Goal: Complete application form

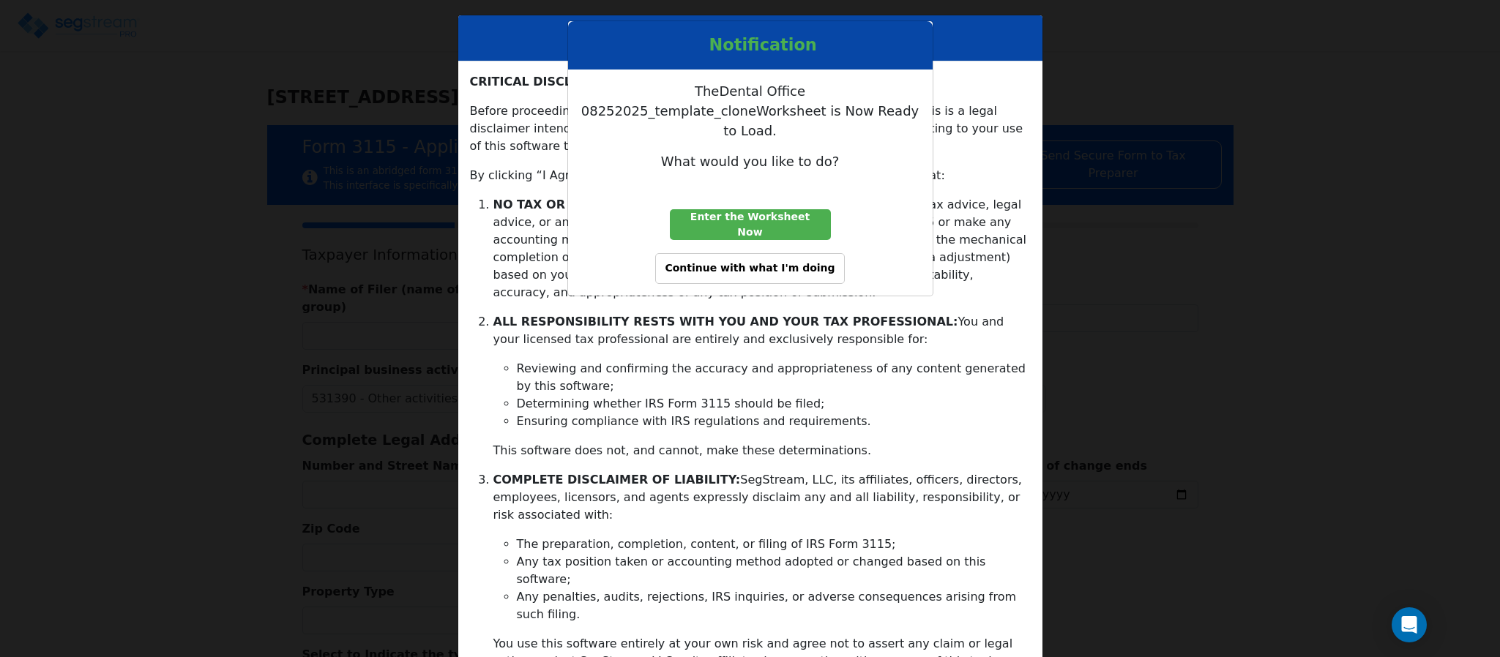
type input "7613 WILMINGTON LLC"
type input "880648734"
type input "346 CENTRAL AVE STE 3"
type input "2024-01-01"
type input "2024-12-31"
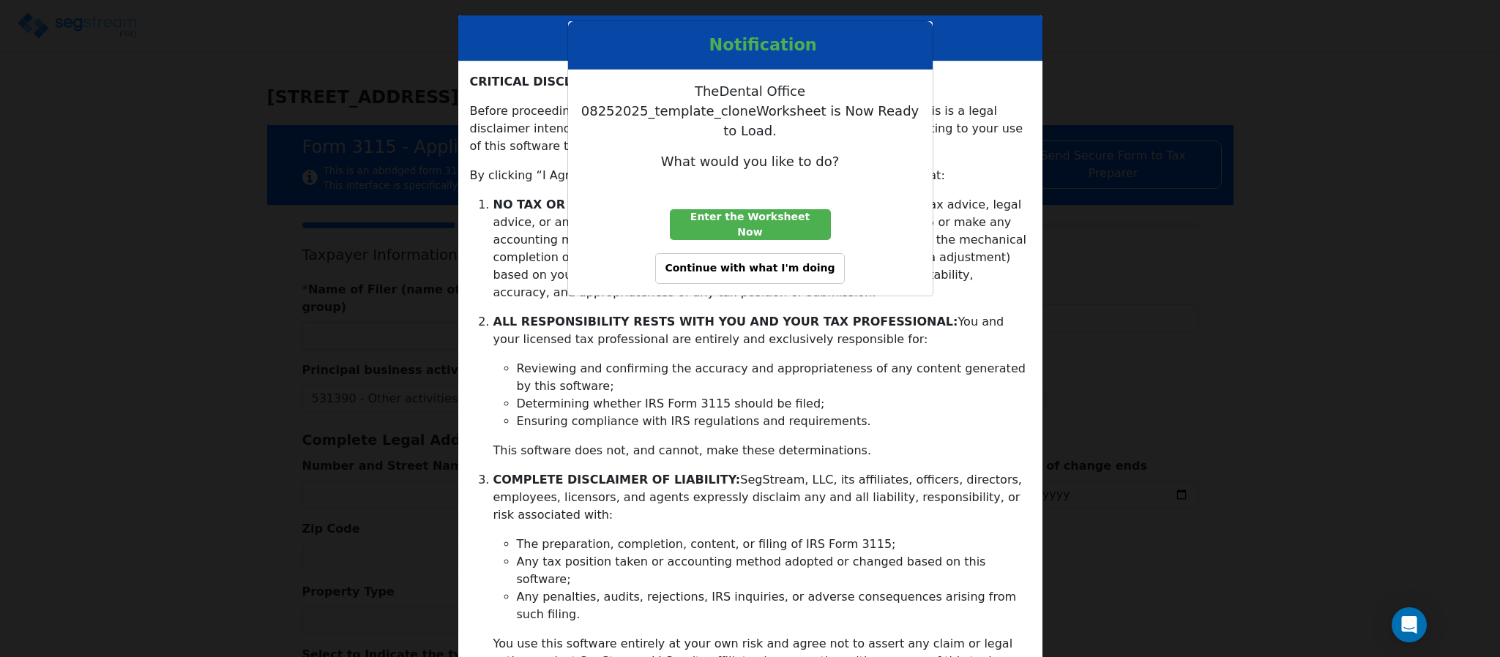
type input "11559"
select select "Residential"
select select "Partnership"
click at [830, 253] on button "Continue with what I'm doing" at bounding box center [749, 268] width 189 height 31
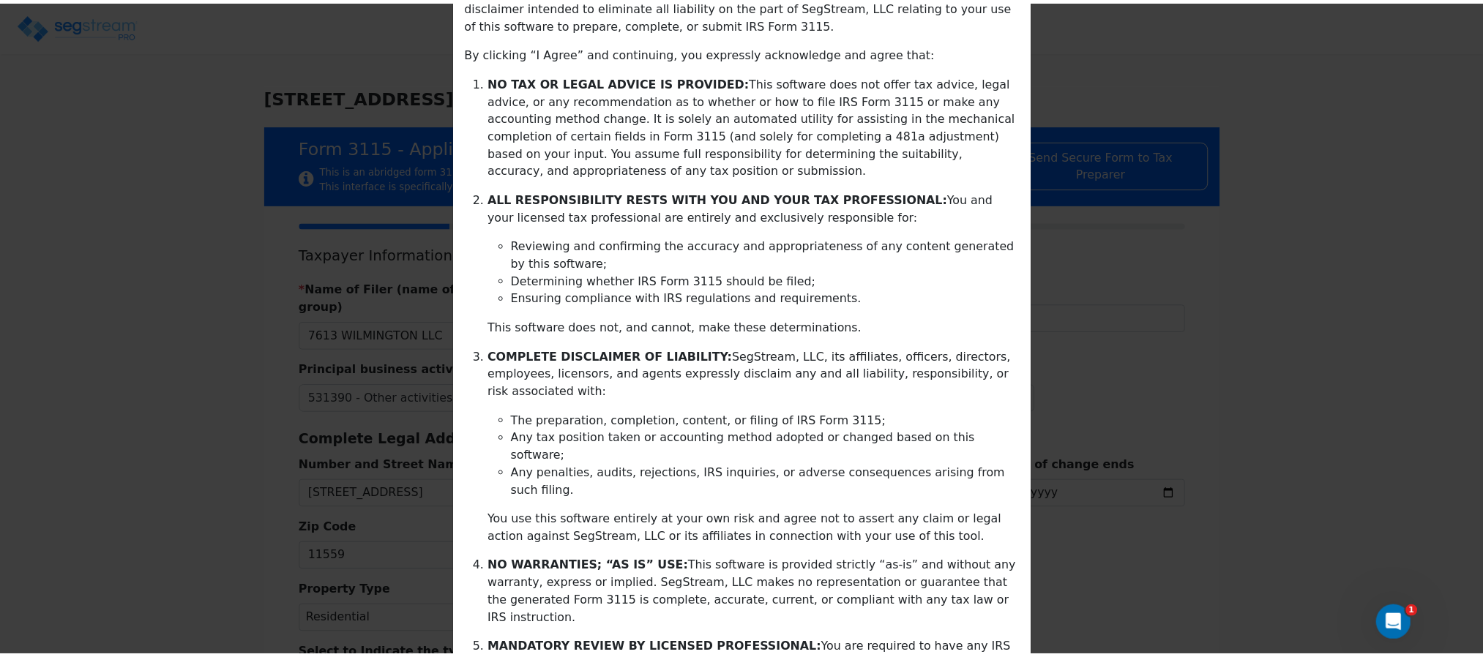
scroll to position [248, 0]
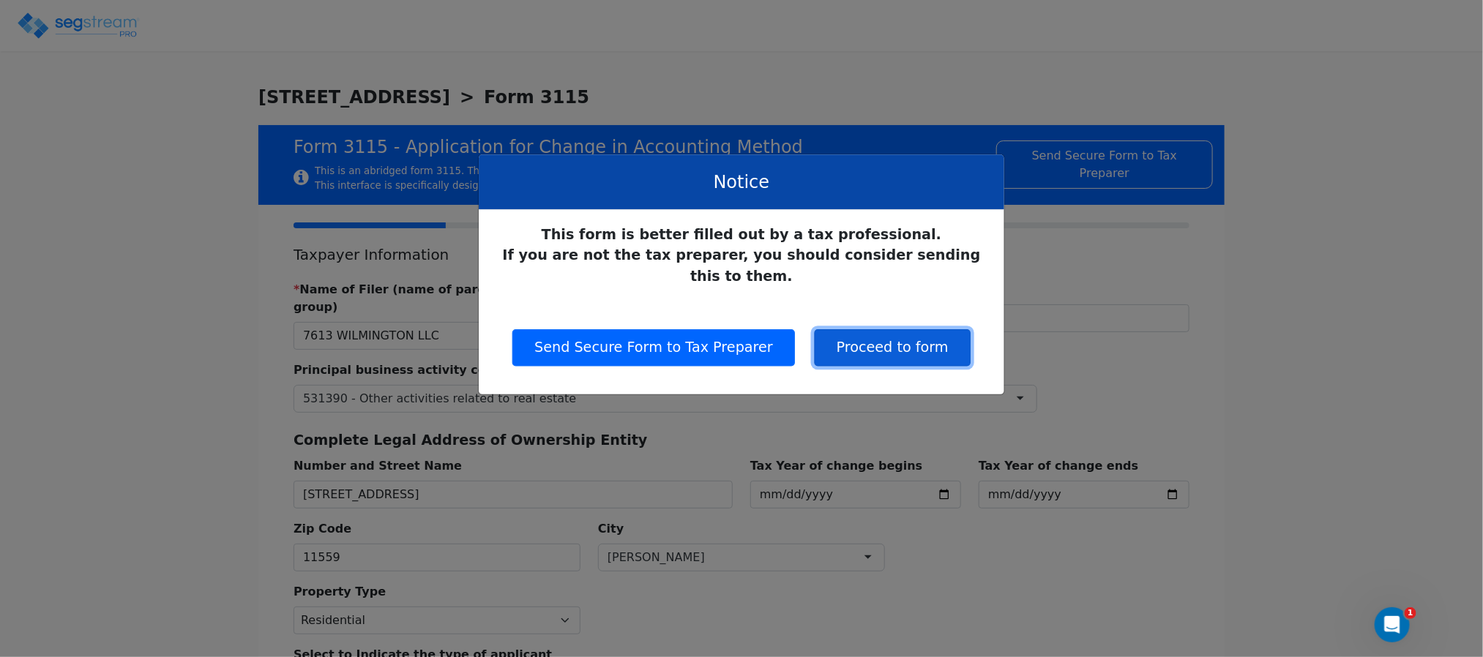
click at [846, 329] on button "Proceed to form" at bounding box center [893, 347] width 156 height 37
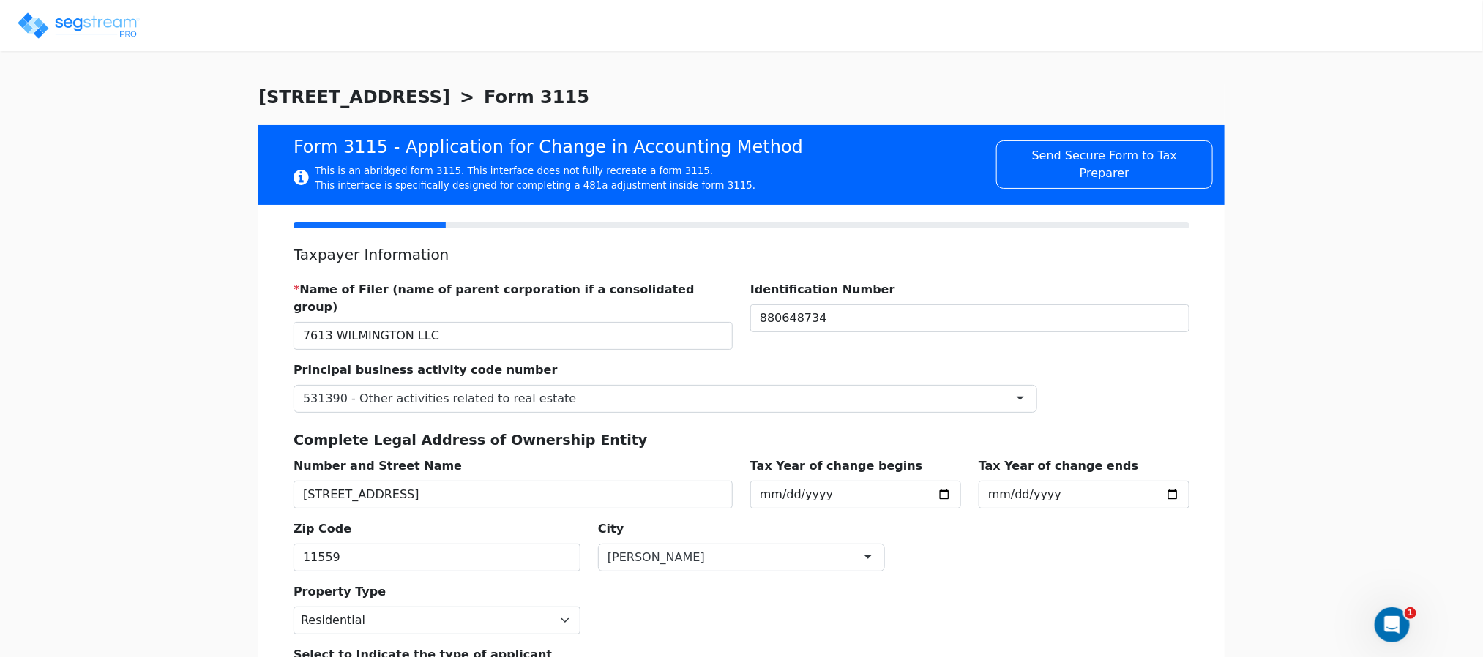
scroll to position [228, 0]
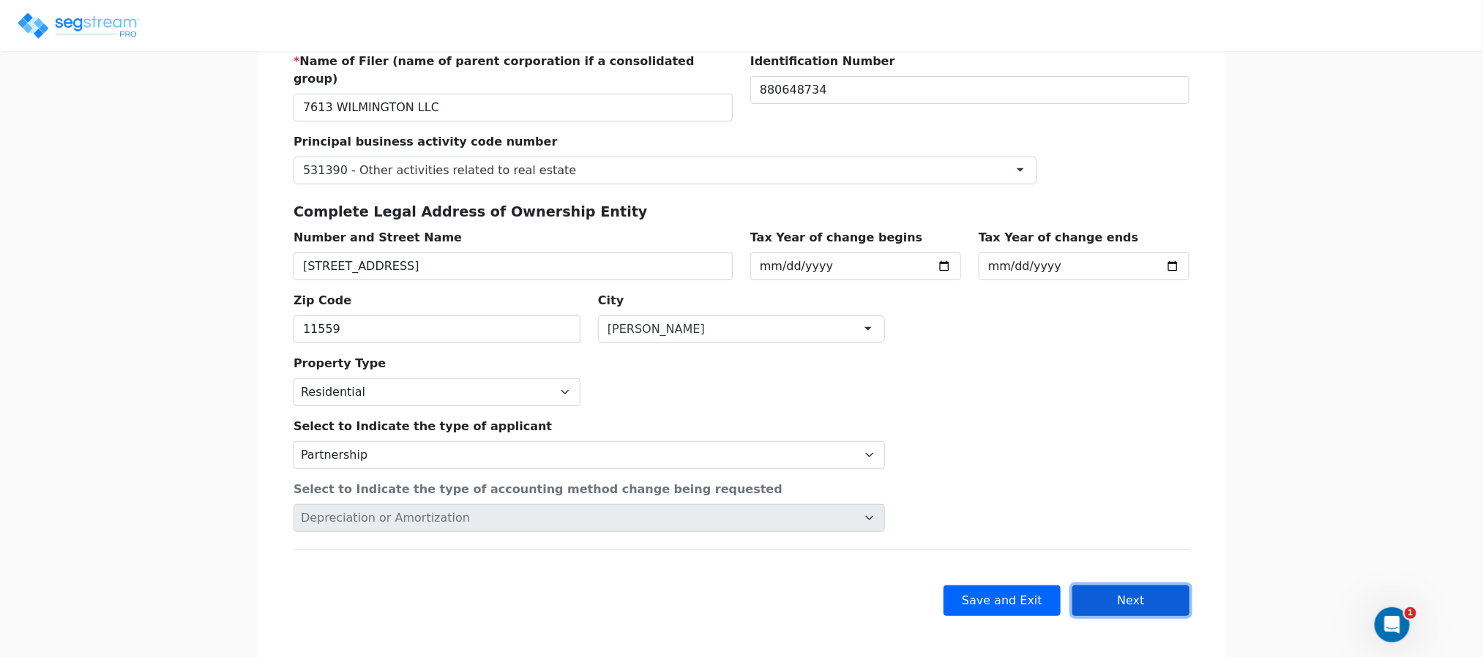
click at [1092, 586] on button "Next" at bounding box center [1131, 601] width 117 height 31
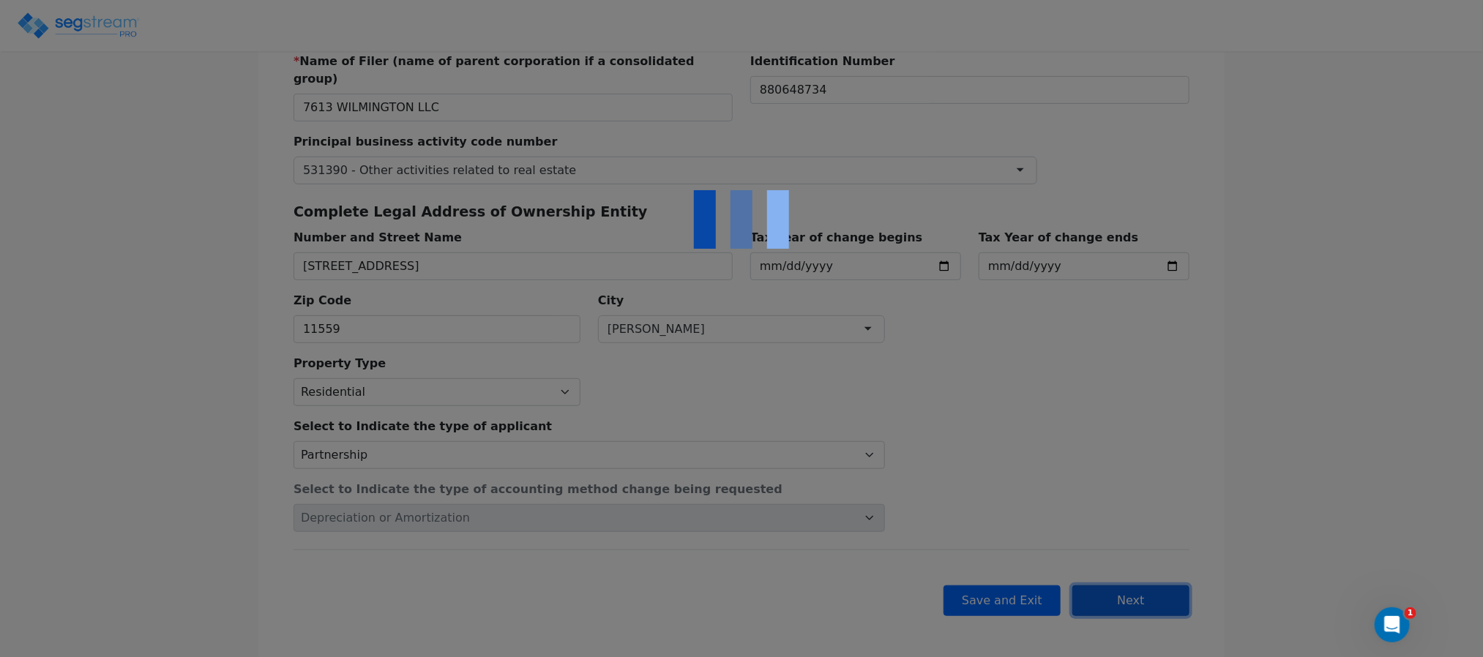
checkbox input "true"
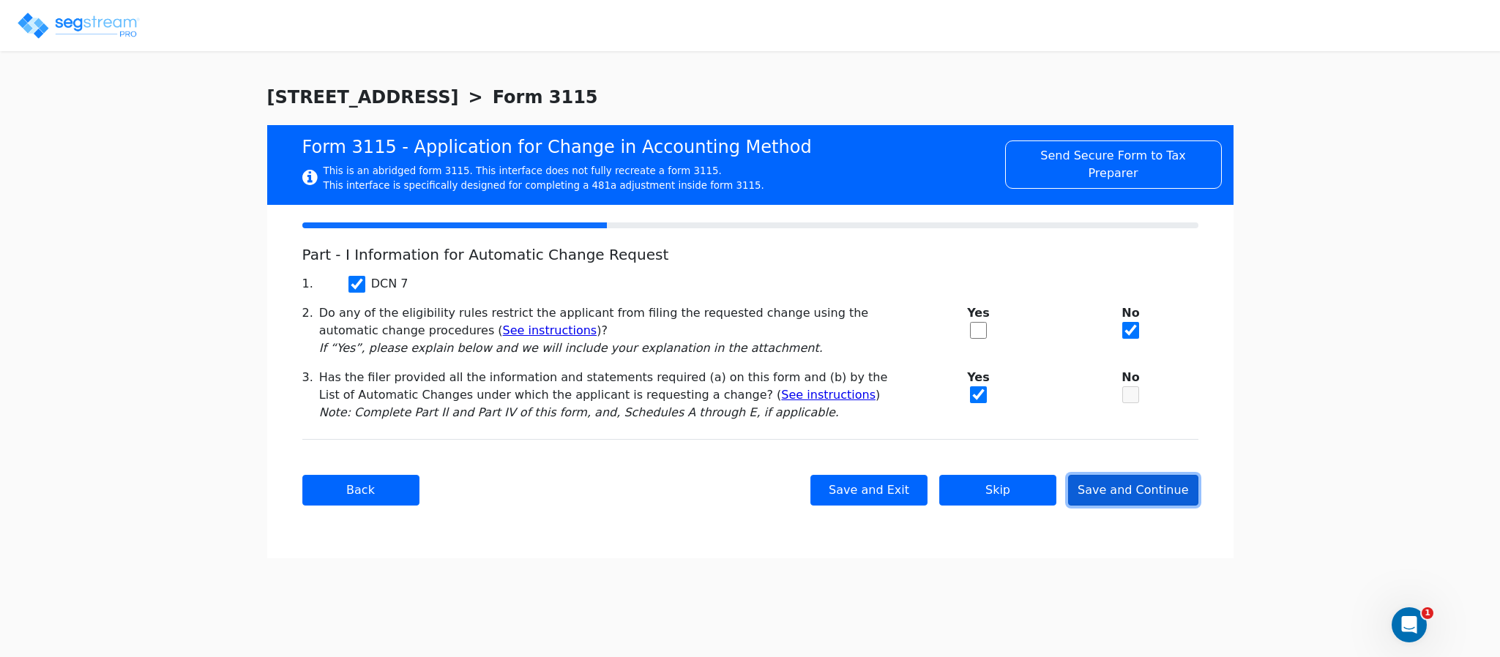
click at [1101, 490] on button "Save and Continue" at bounding box center [1133, 490] width 130 height 31
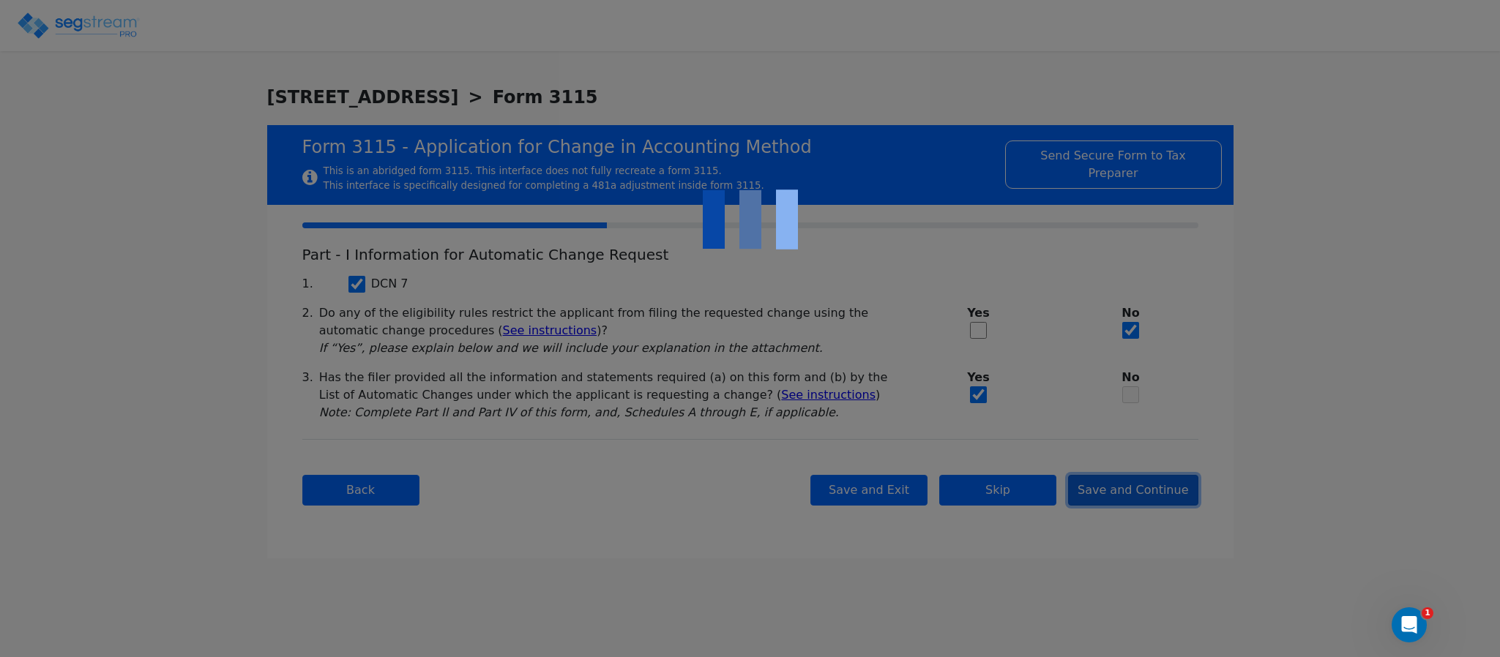
checkbox input "true"
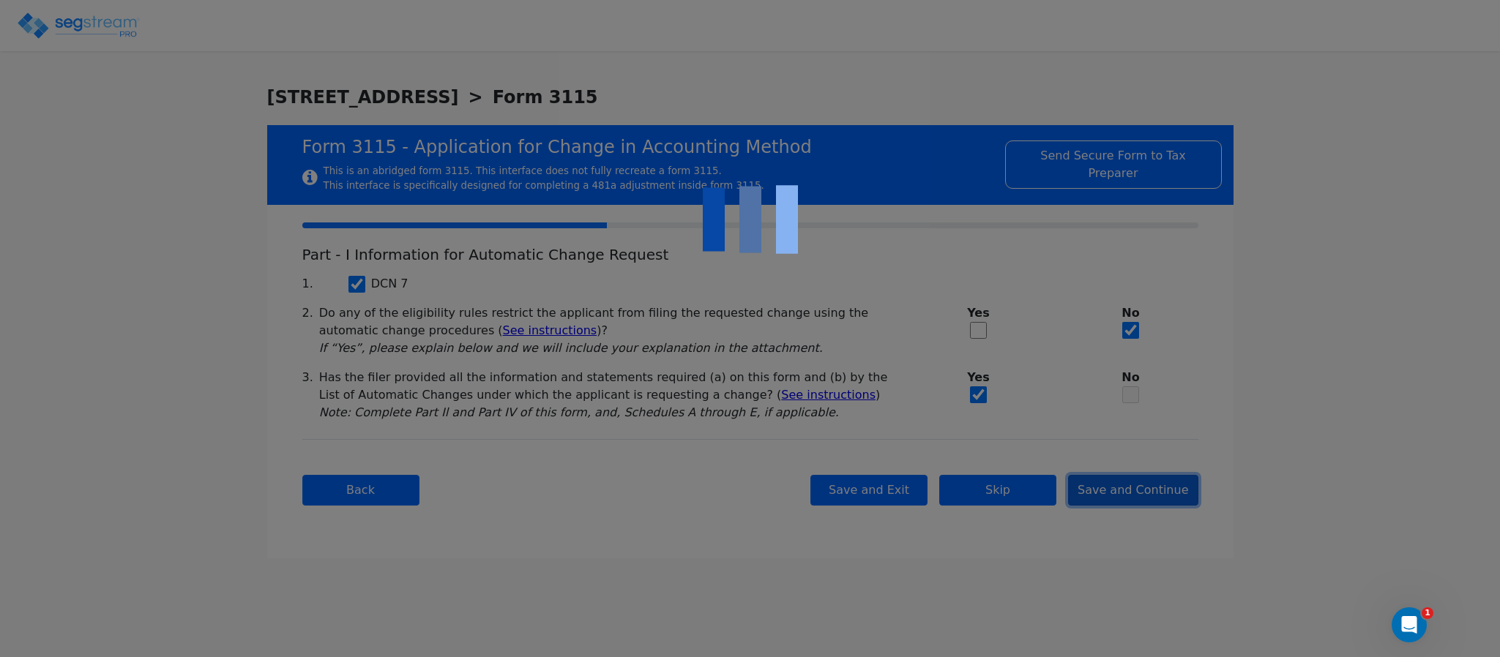
checkbox input "true"
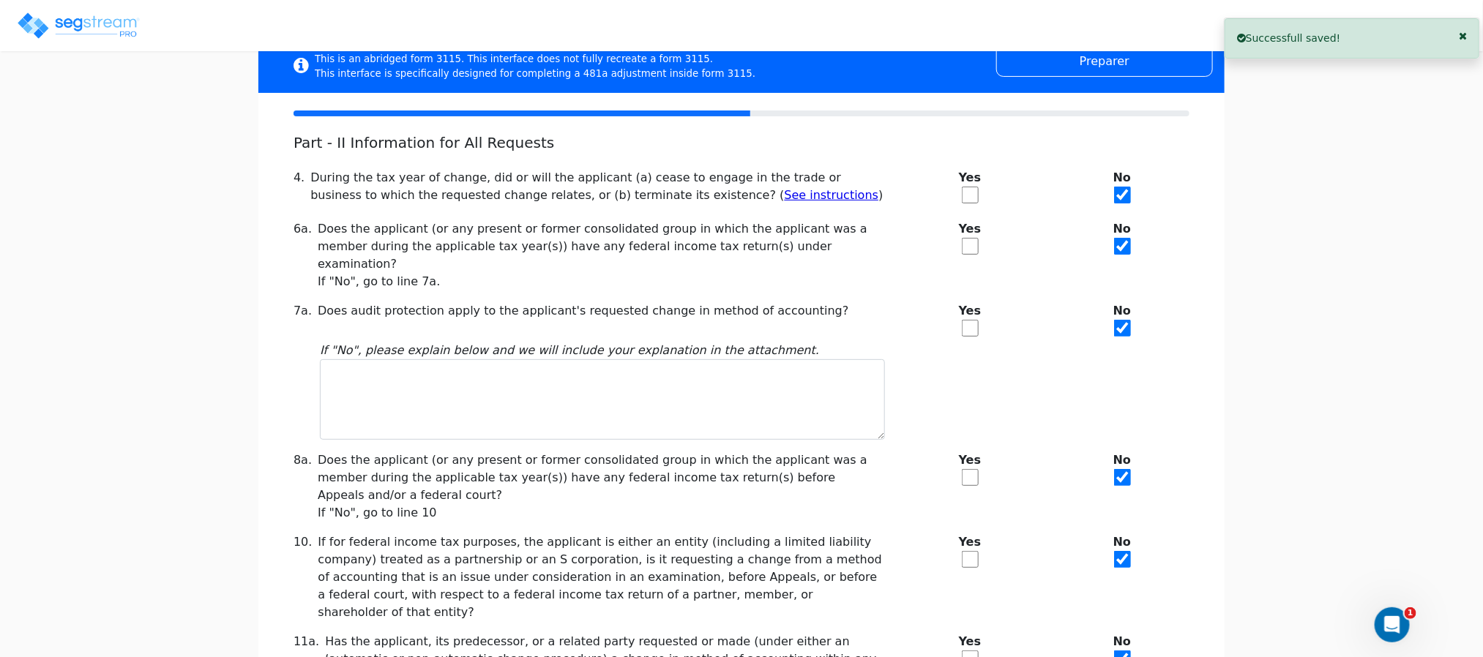
scroll to position [310, 0]
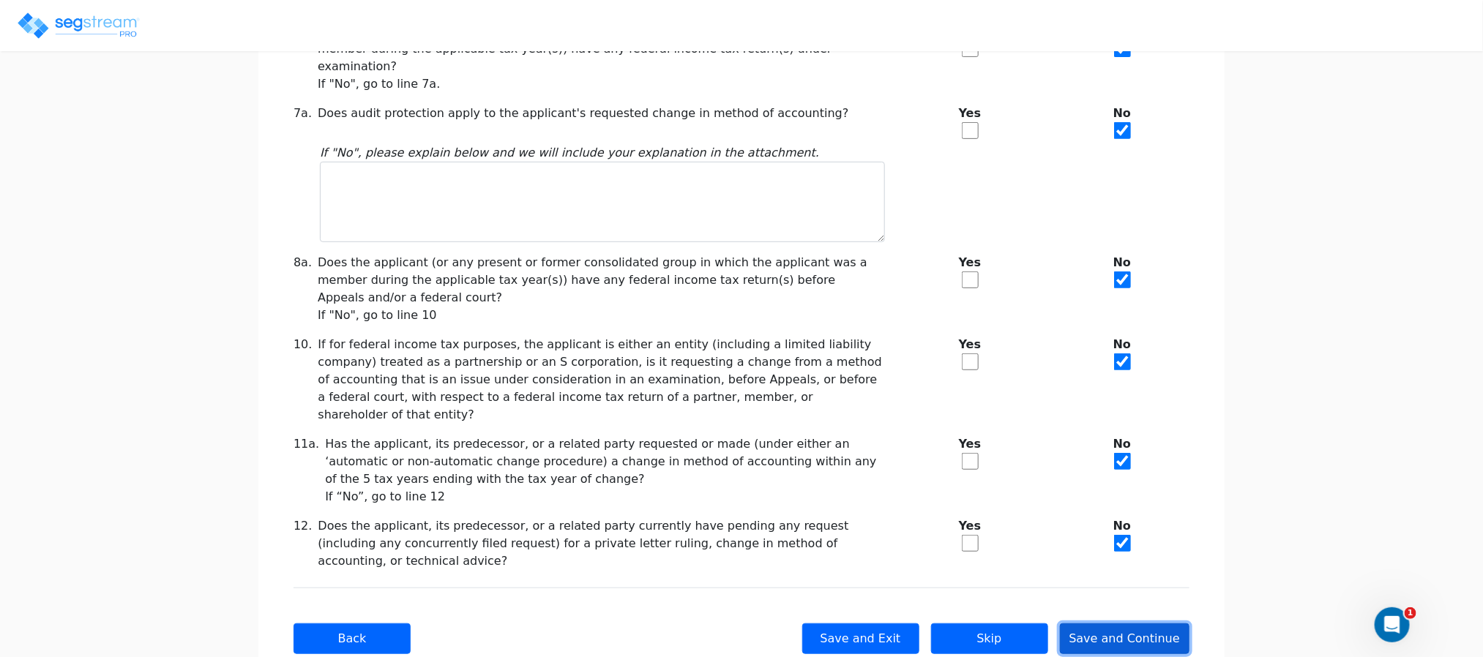
click at [1118, 624] on button "Save and Continue" at bounding box center [1125, 639] width 130 height 31
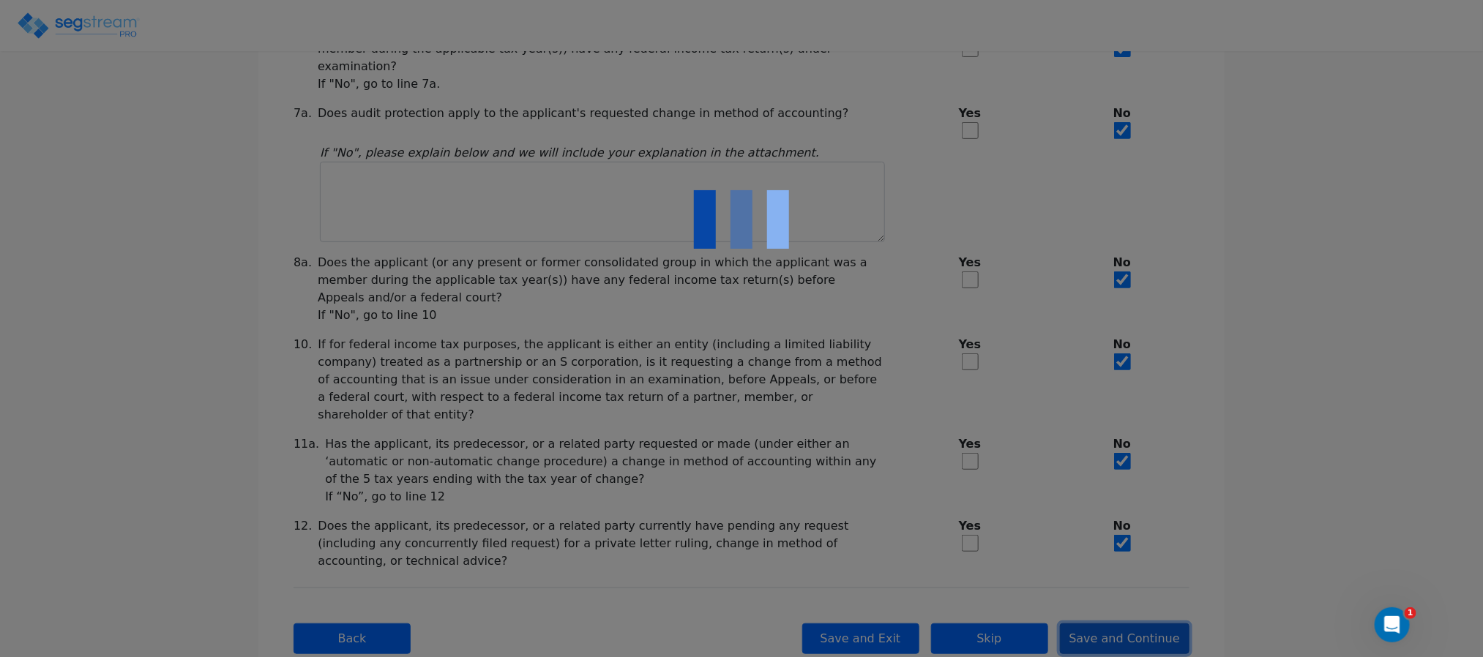
checkbox input "true"
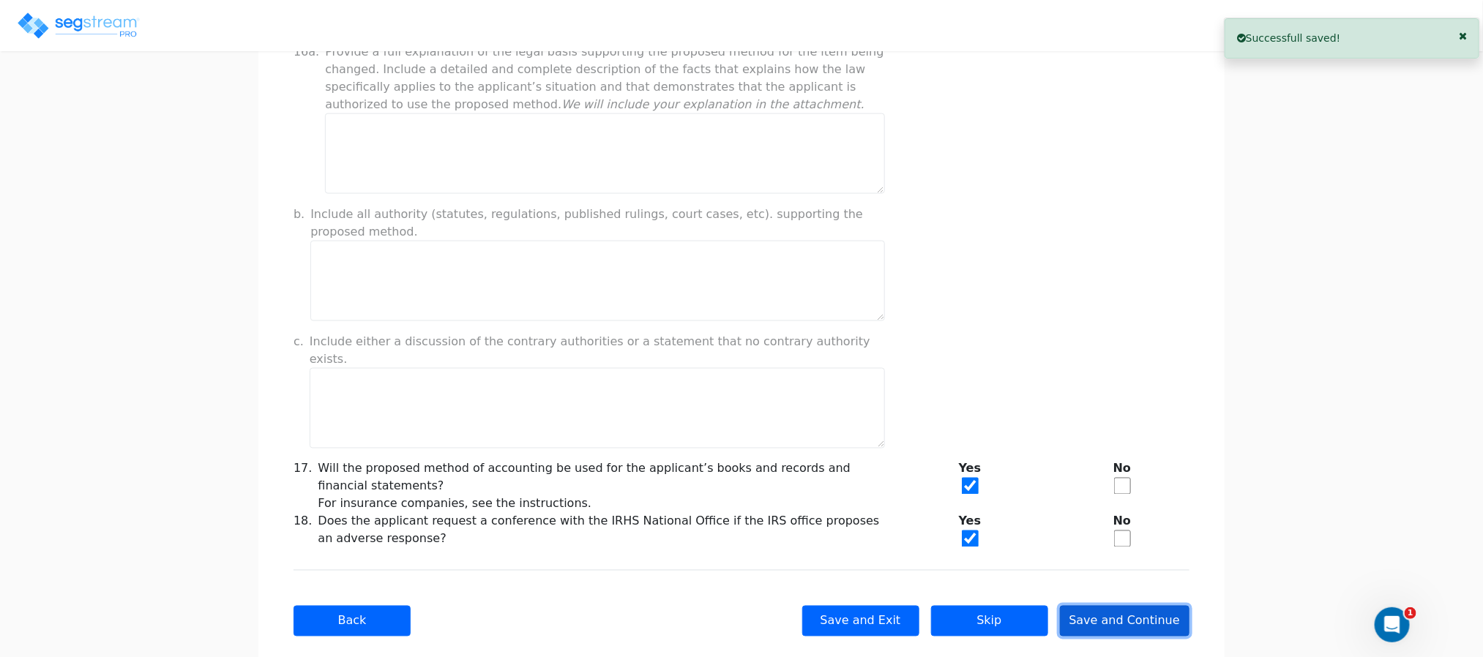
scroll to position [1075, 0]
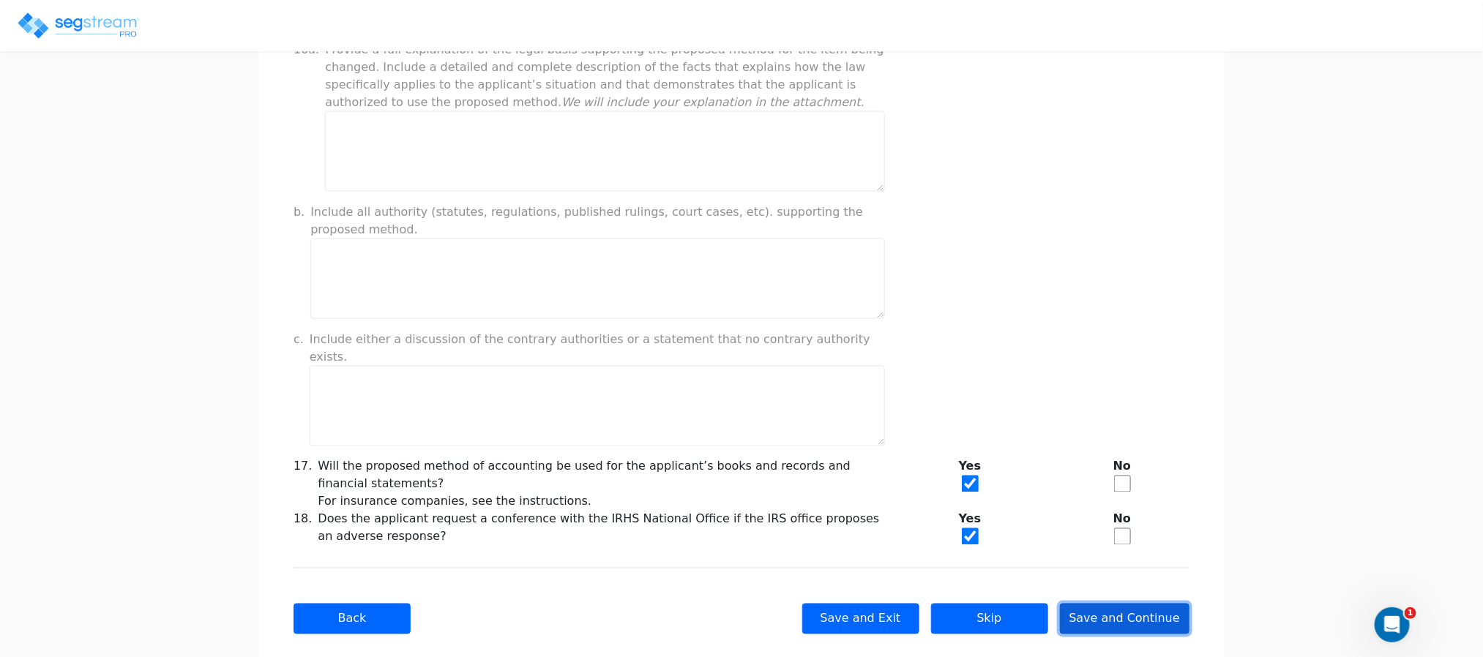
click at [1121, 604] on button "Save and Continue" at bounding box center [1125, 619] width 130 height 31
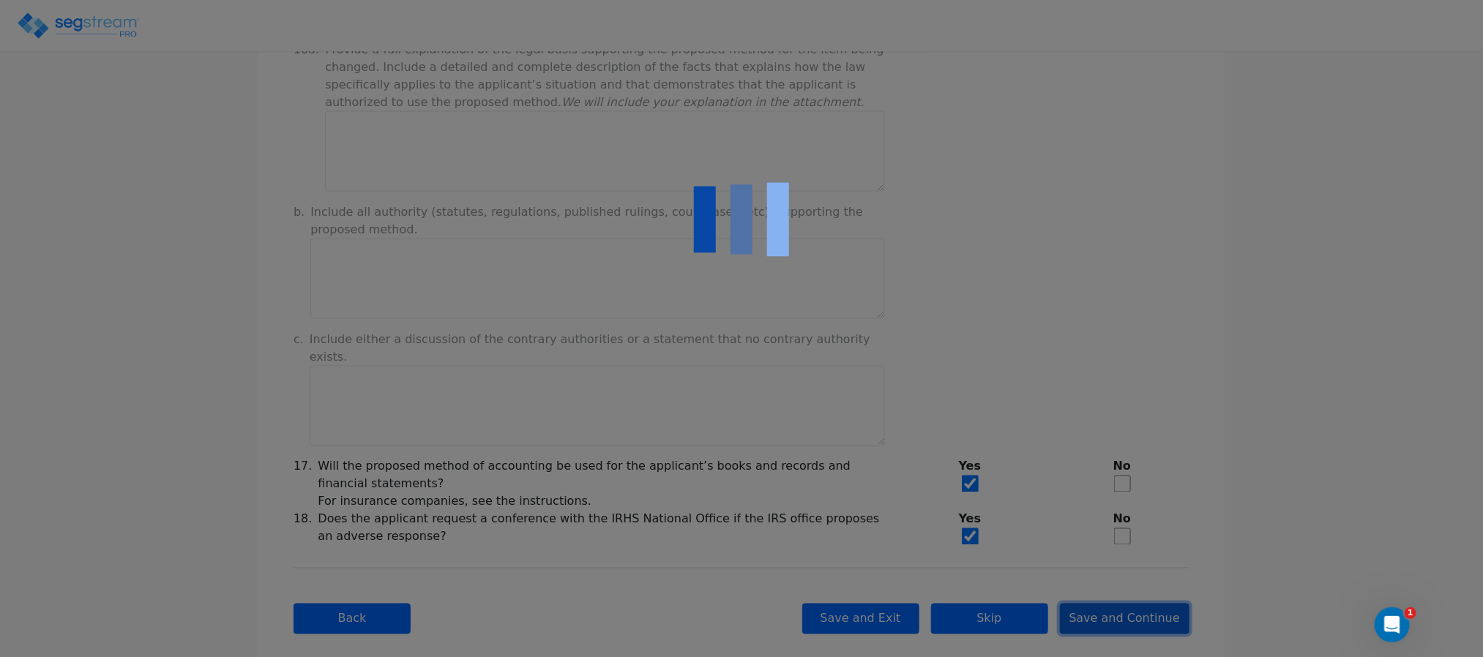
type input "-199,946.19"
checkbox input "true"
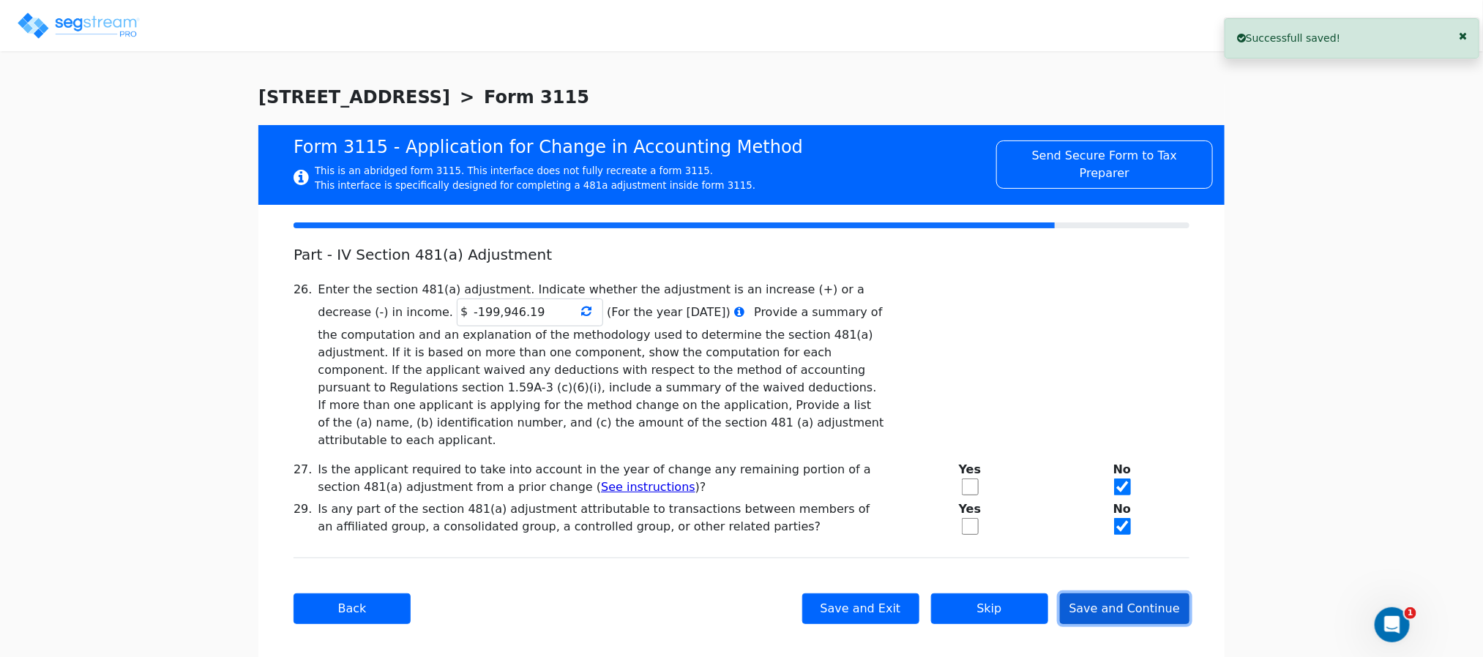
click at [1110, 594] on button "Save and Continue" at bounding box center [1125, 609] width 130 height 31
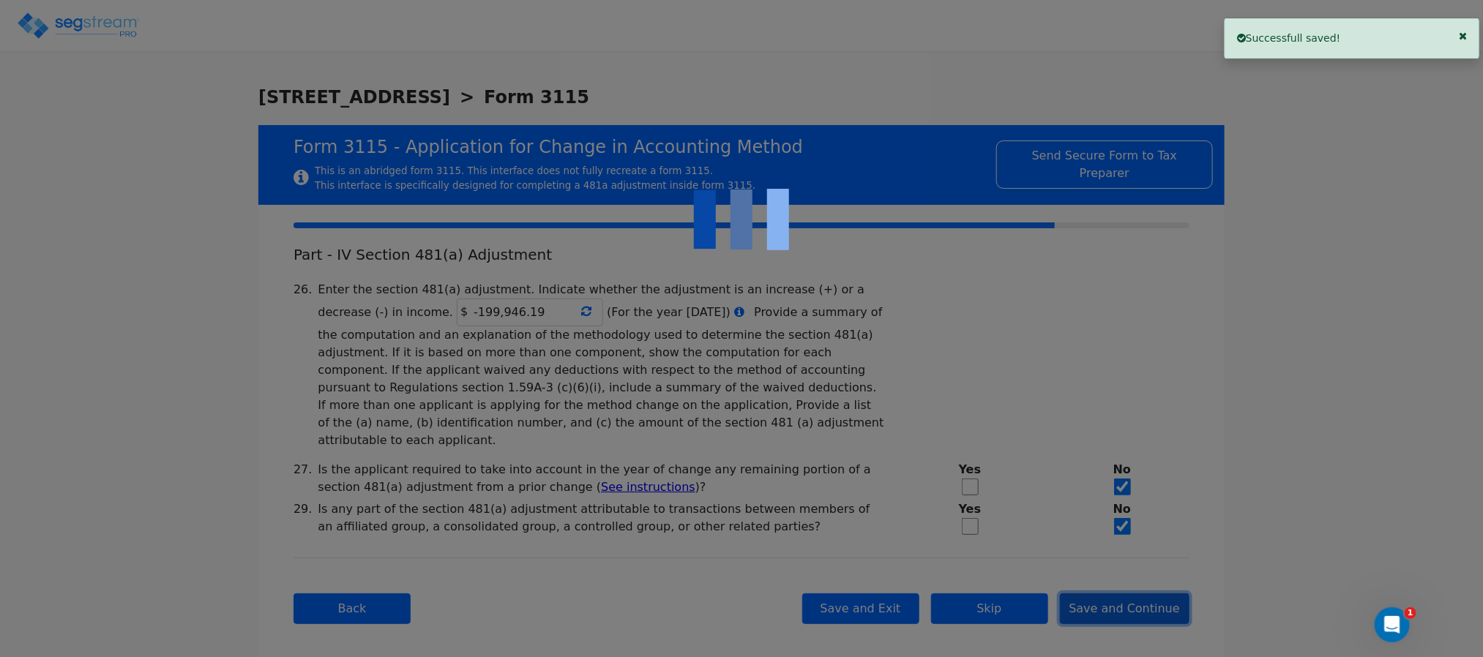
checkbox input "true"
type input "SINGLE-FAMILY RENTAL PROPERTY"
type input "RESIDENTIAL"
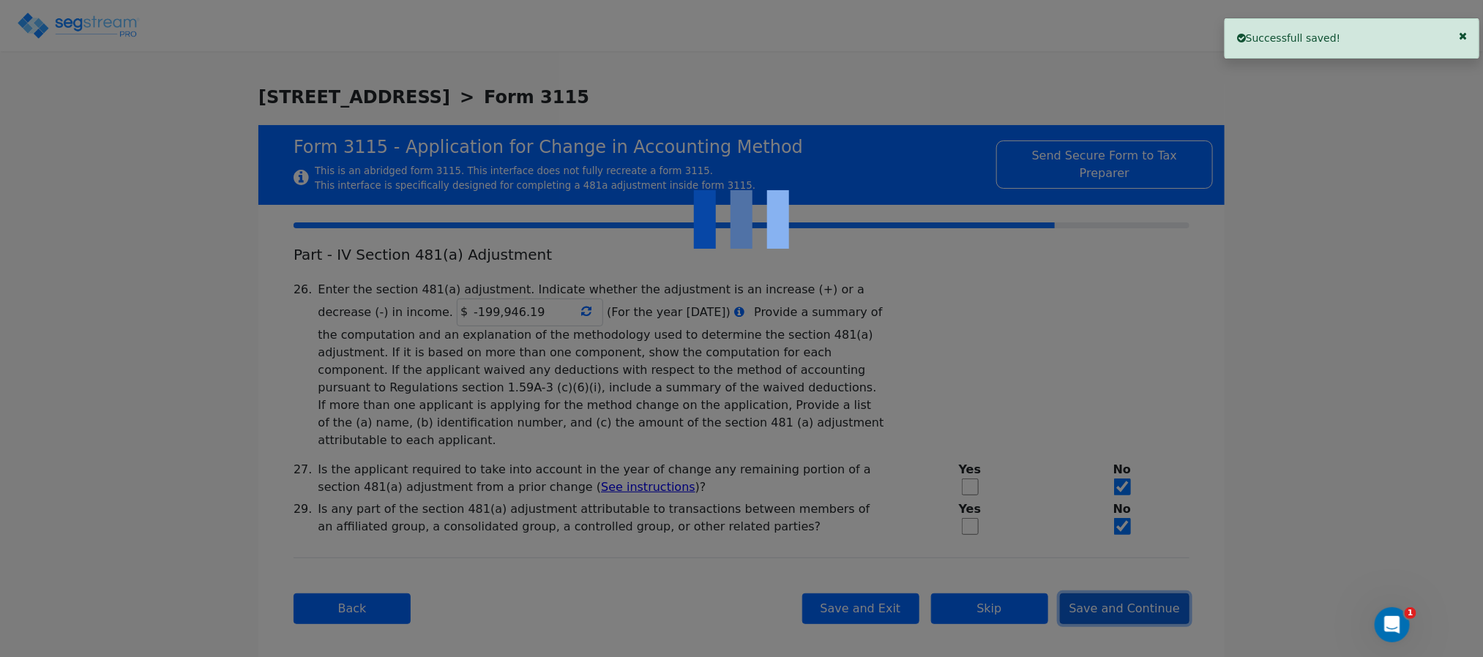
type input "2021"
type input "RENTAL"
type input "N/A"
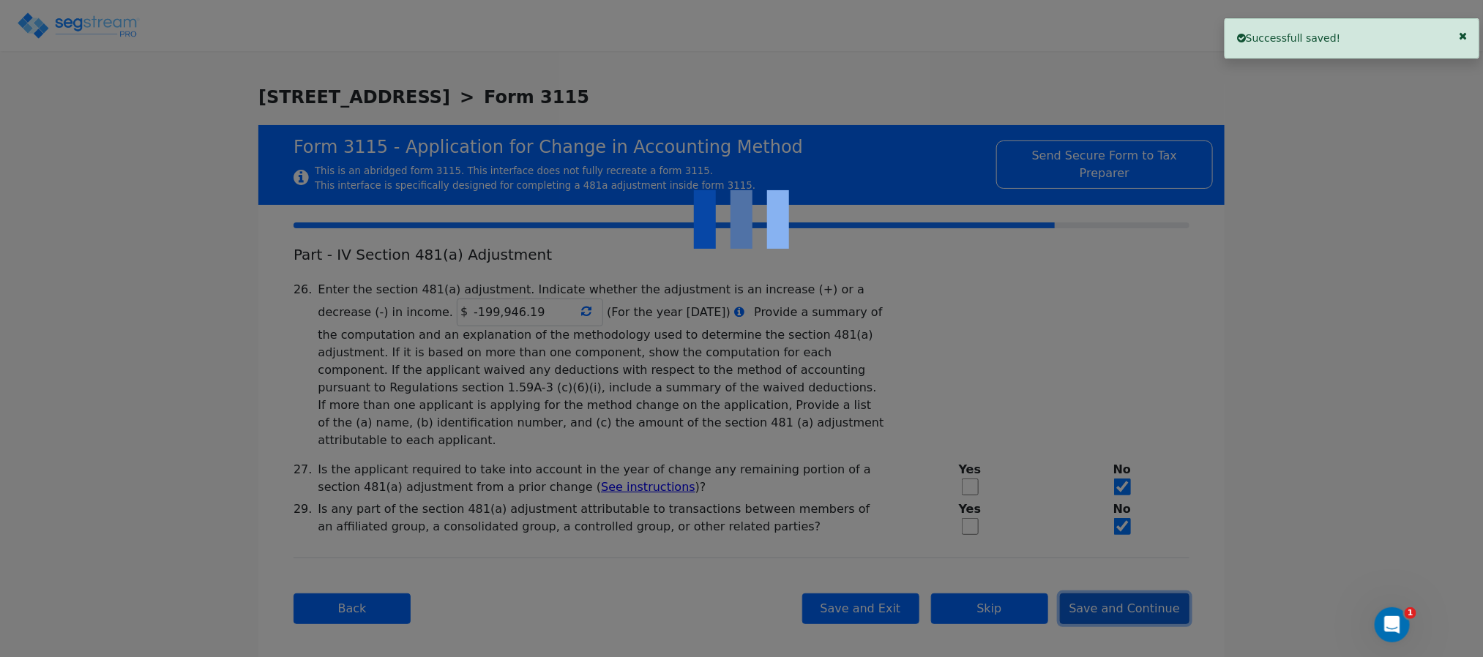
checkbox input "true"
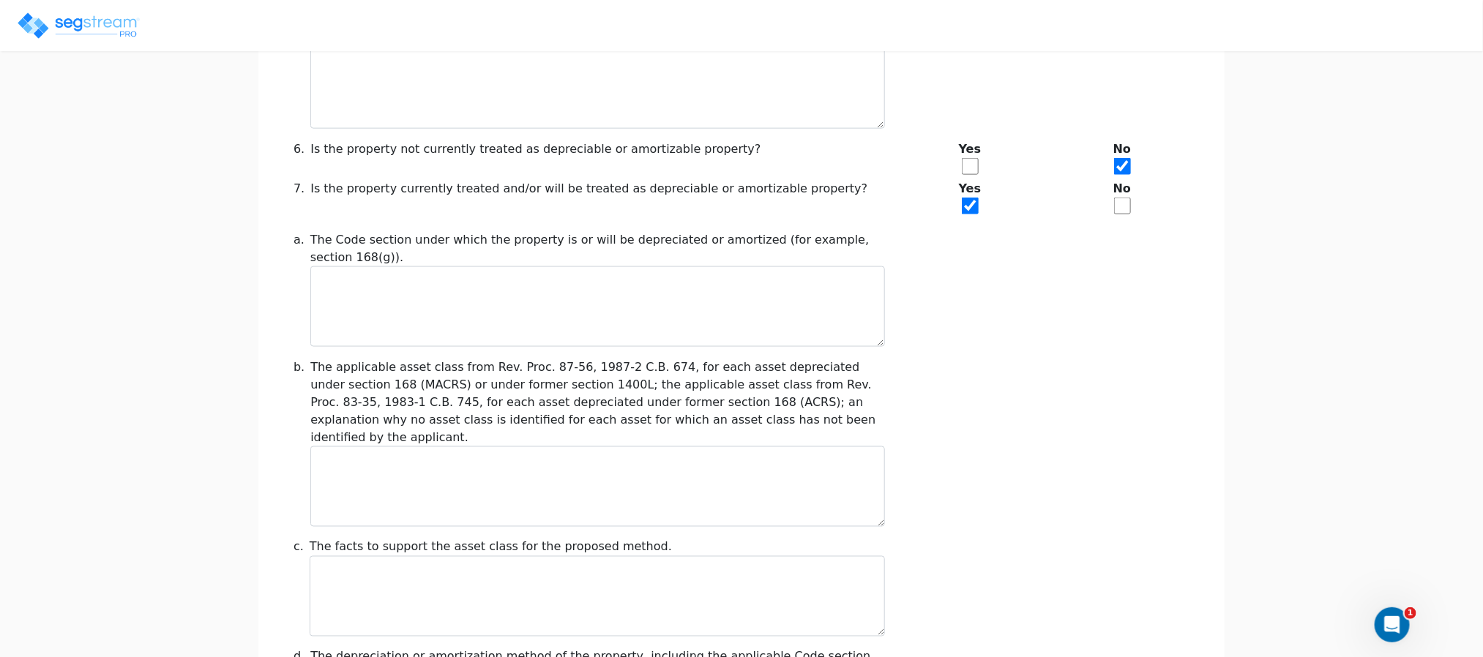
scroll to position [1663, 0]
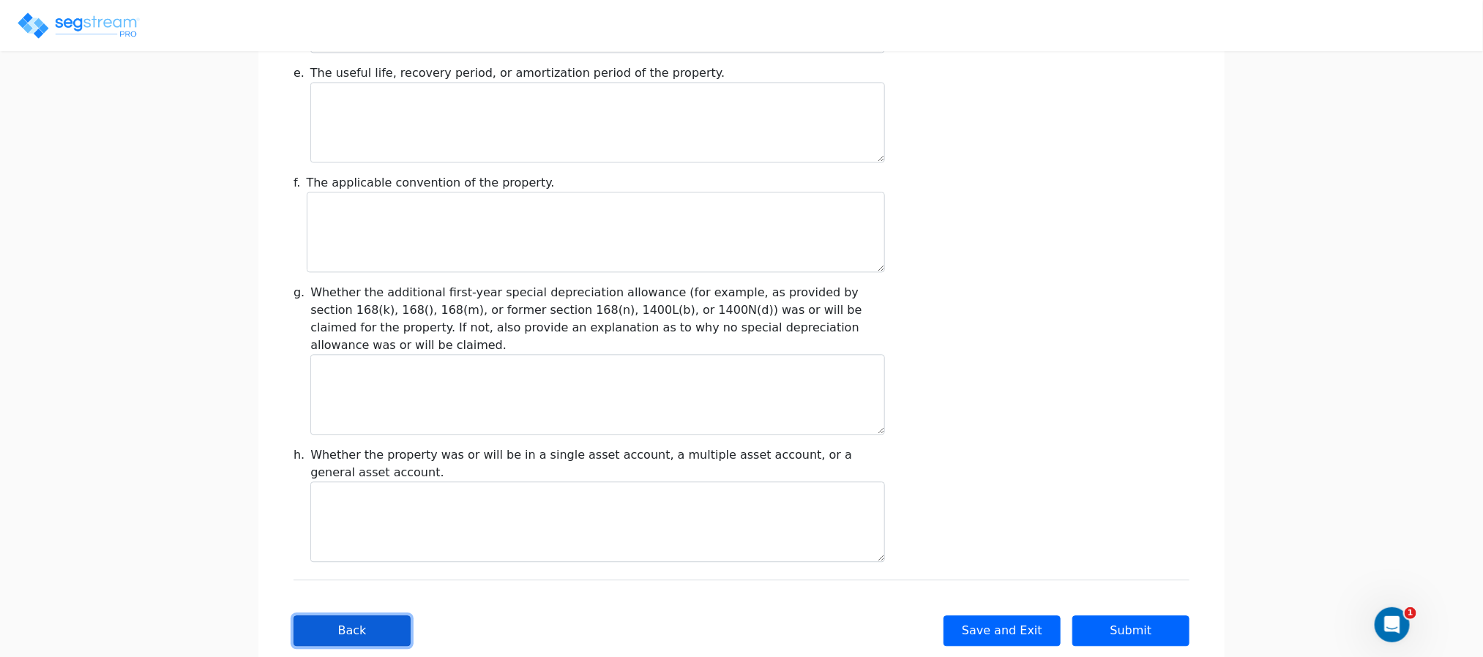
click at [379, 616] on button "Back" at bounding box center [352, 631] width 117 height 31
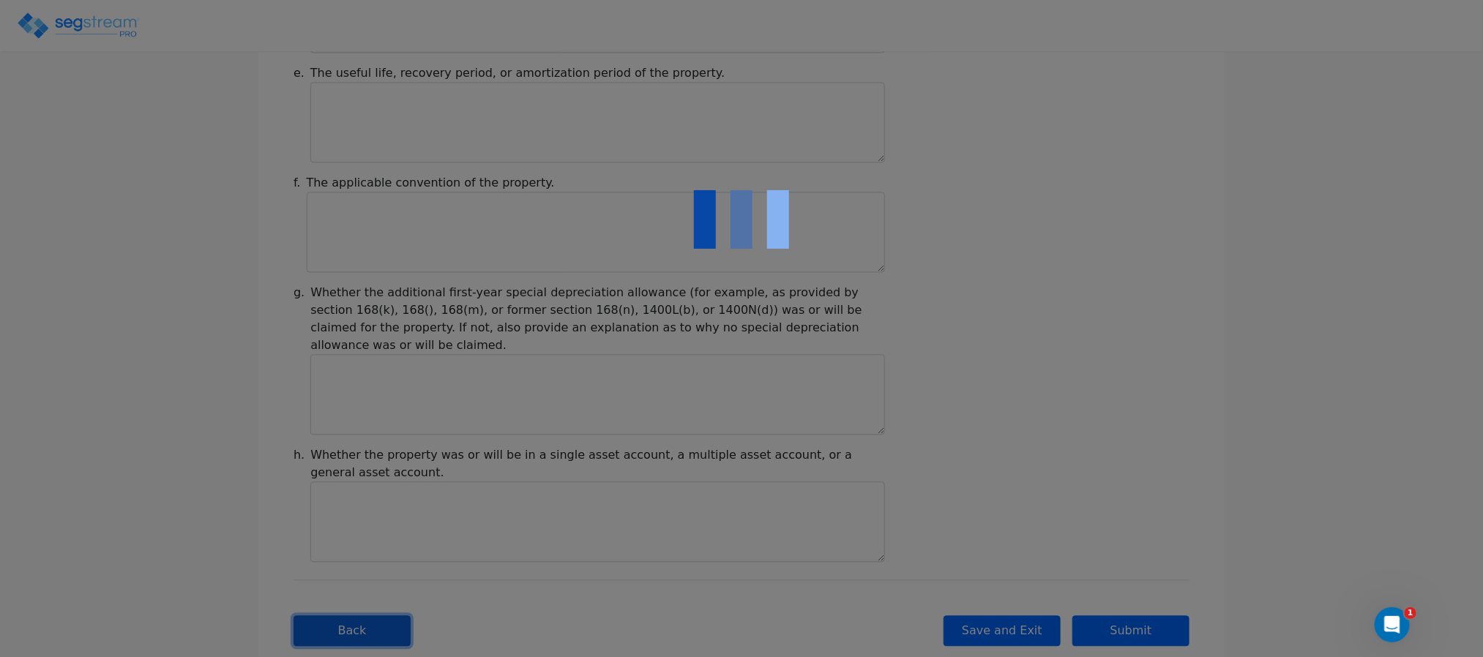
scroll to position [0, 0]
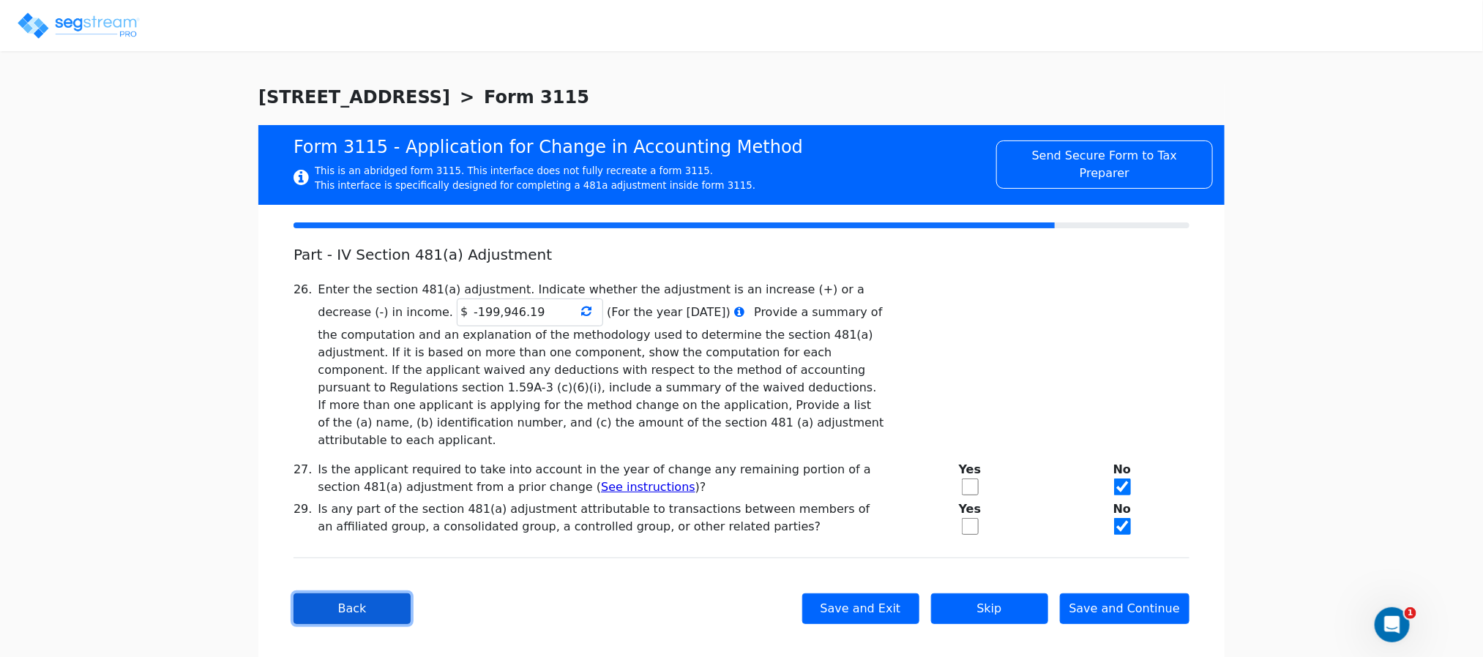
click at [379, 594] on button "Back" at bounding box center [352, 609] width 117 height 31
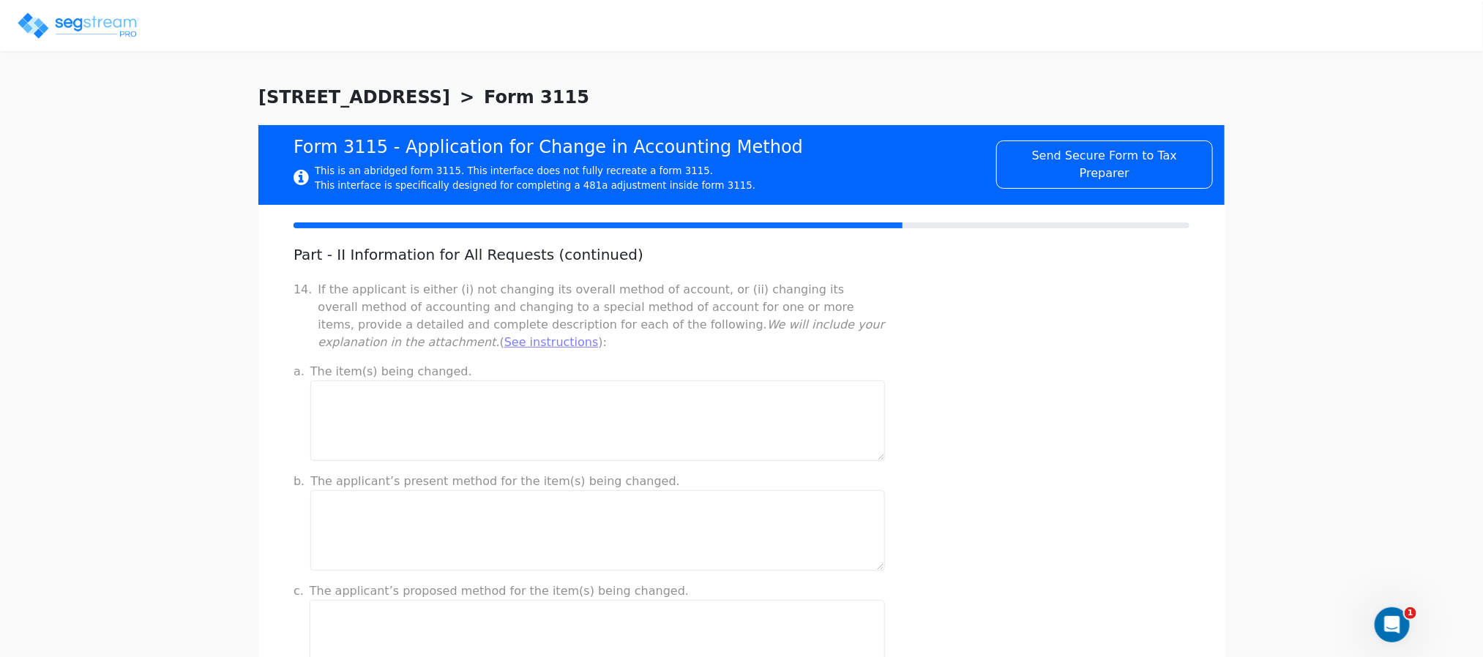
scroll to position [1075, 0]
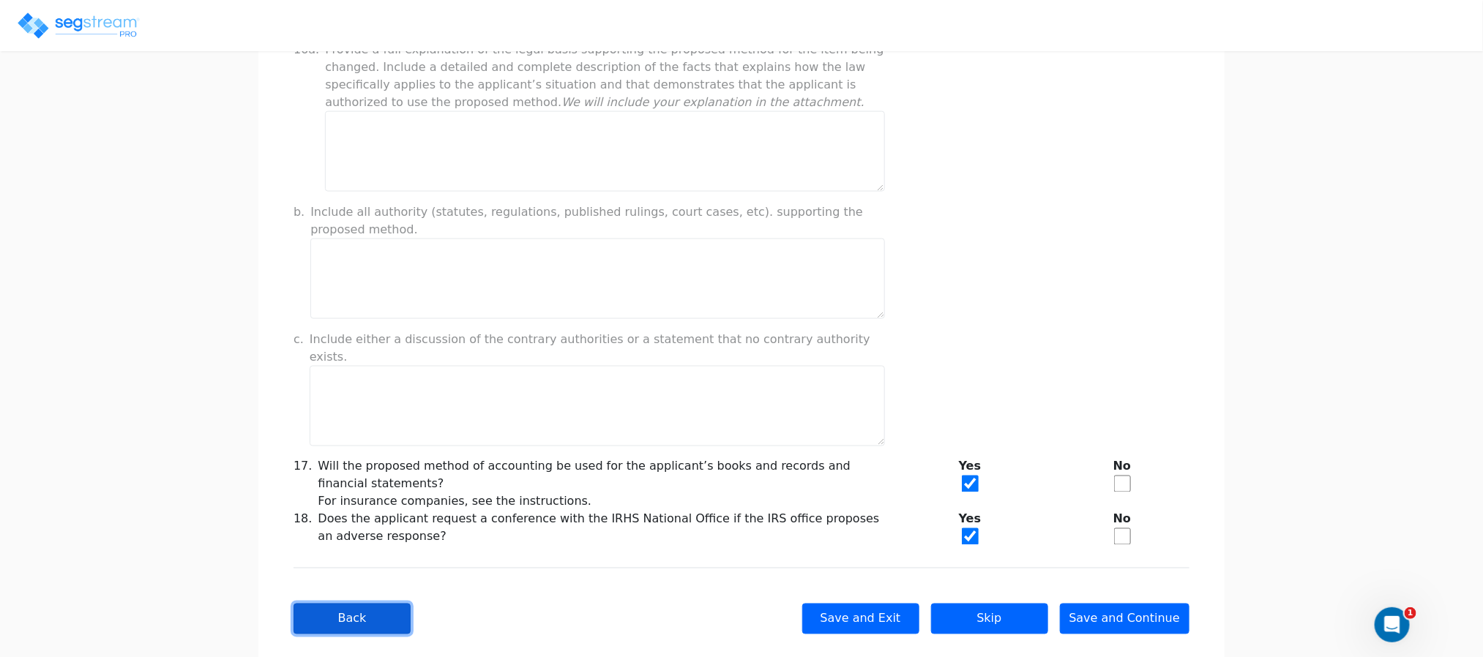
click at [379, 604] on button "Back" at bounding box center [352, 619] width 117 height 31
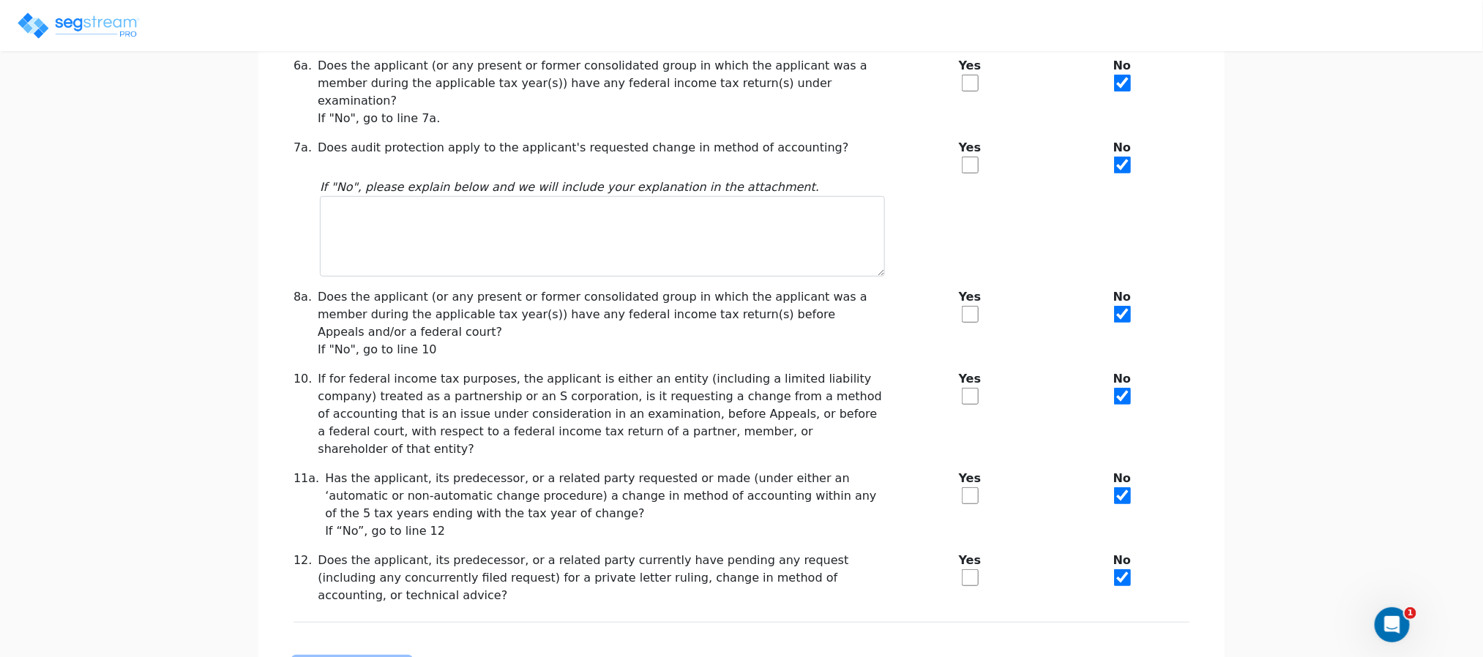
scroll to position [310, 0]
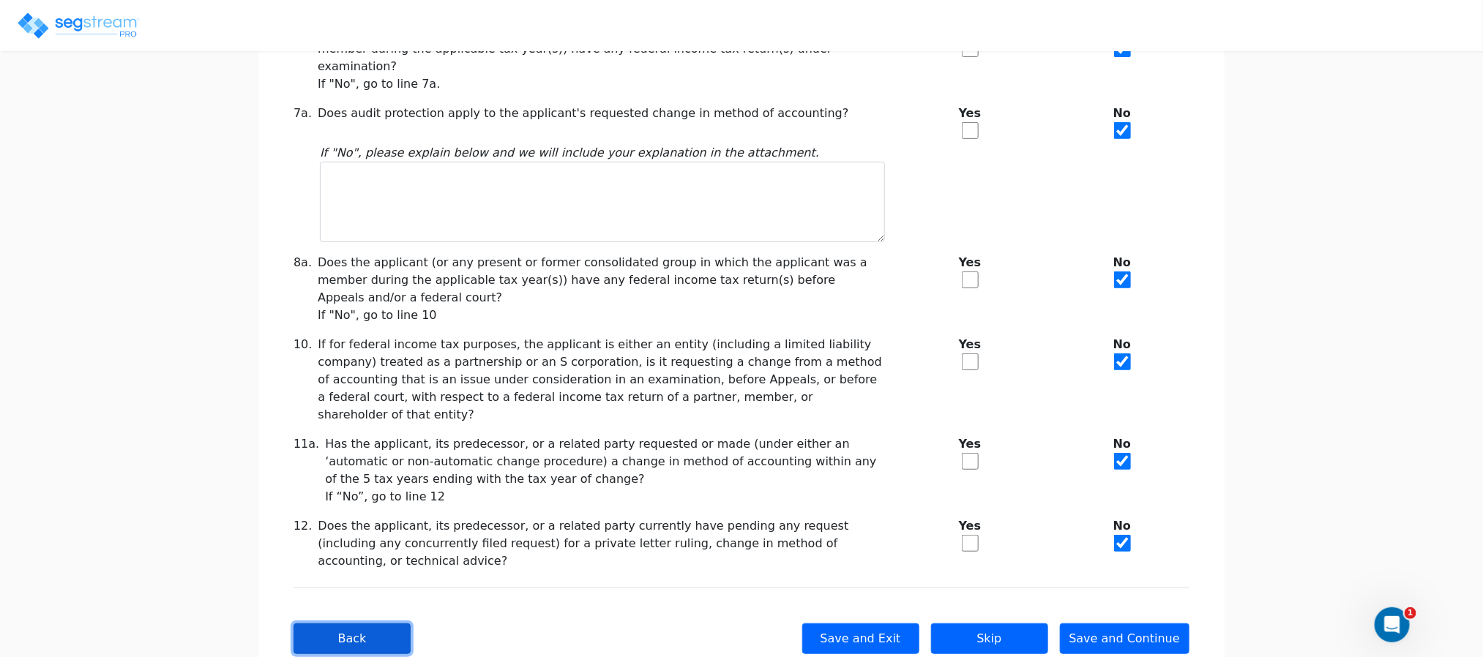
click at [379, 624] on button "Back" at bounding box center [352, 639] width 117 height 31
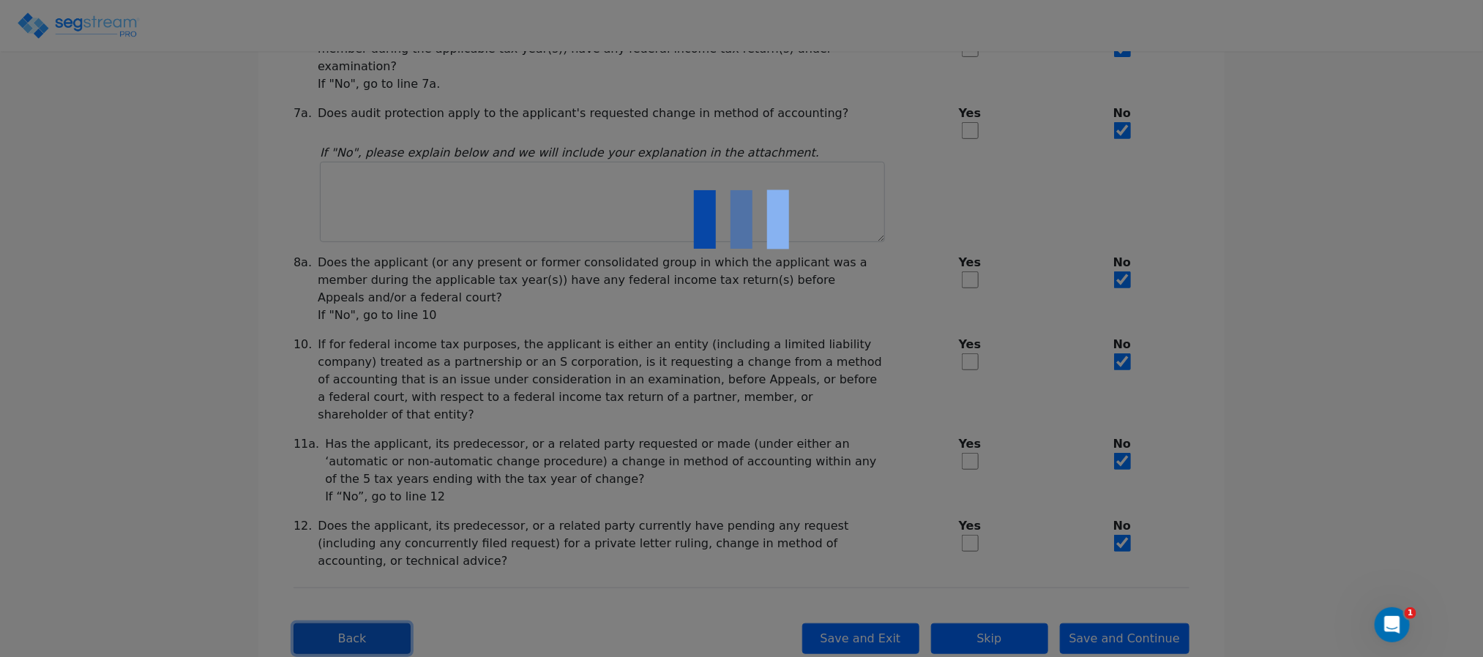
scroll to position [0, 0]
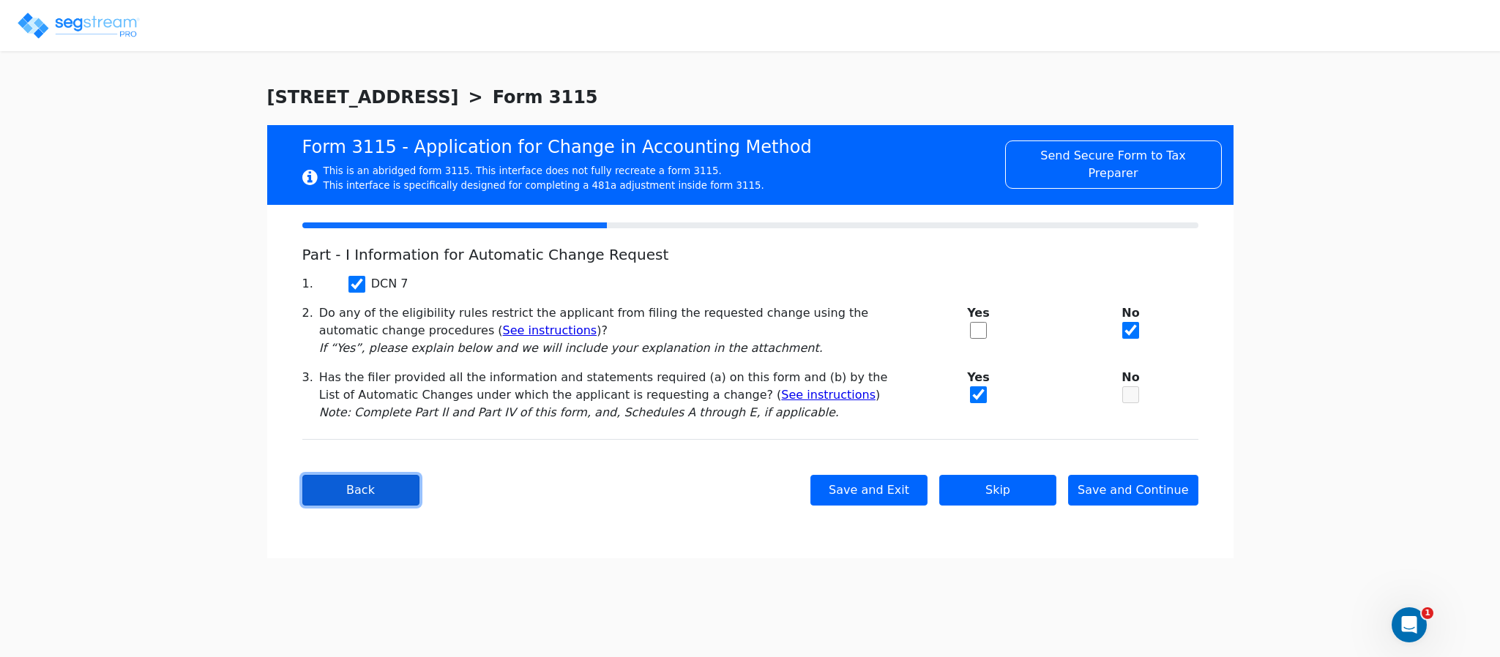
click at [379, 504] on button "Back" at bounding box center [360, 490] width 117 height 31
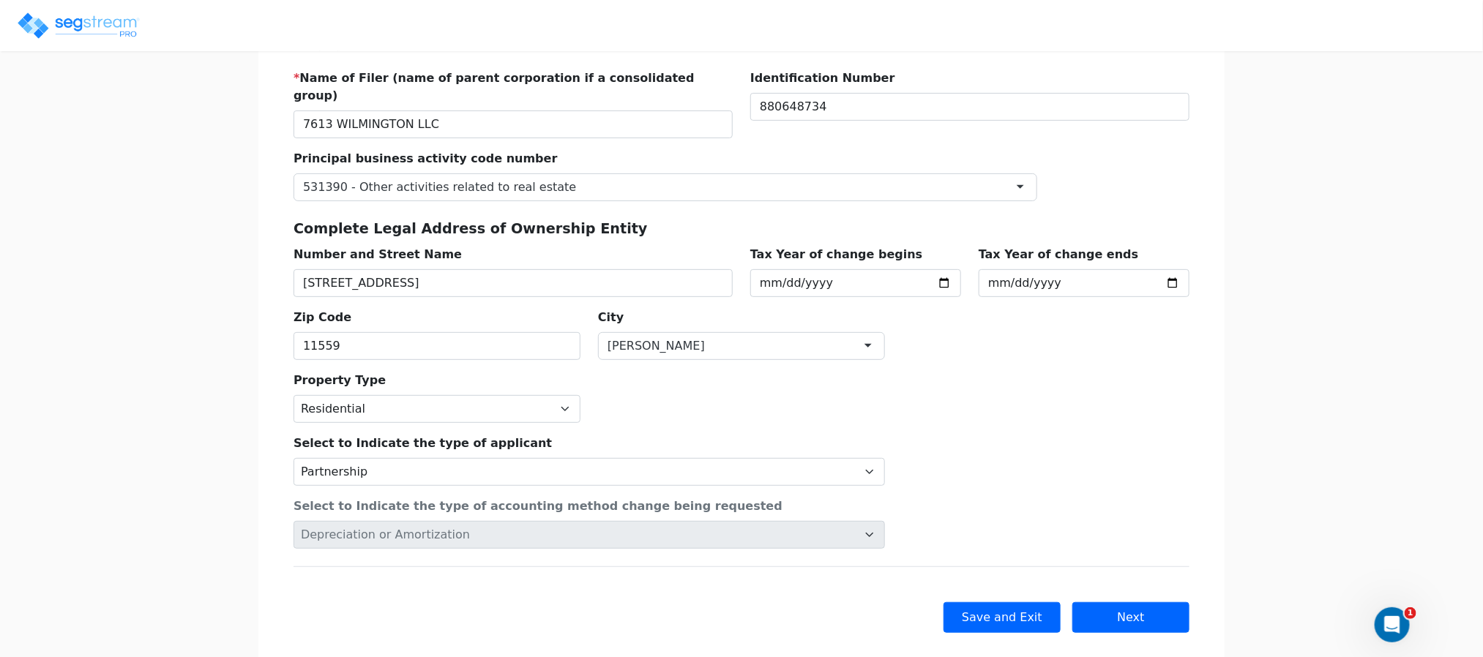
scroll to position [228, 0]
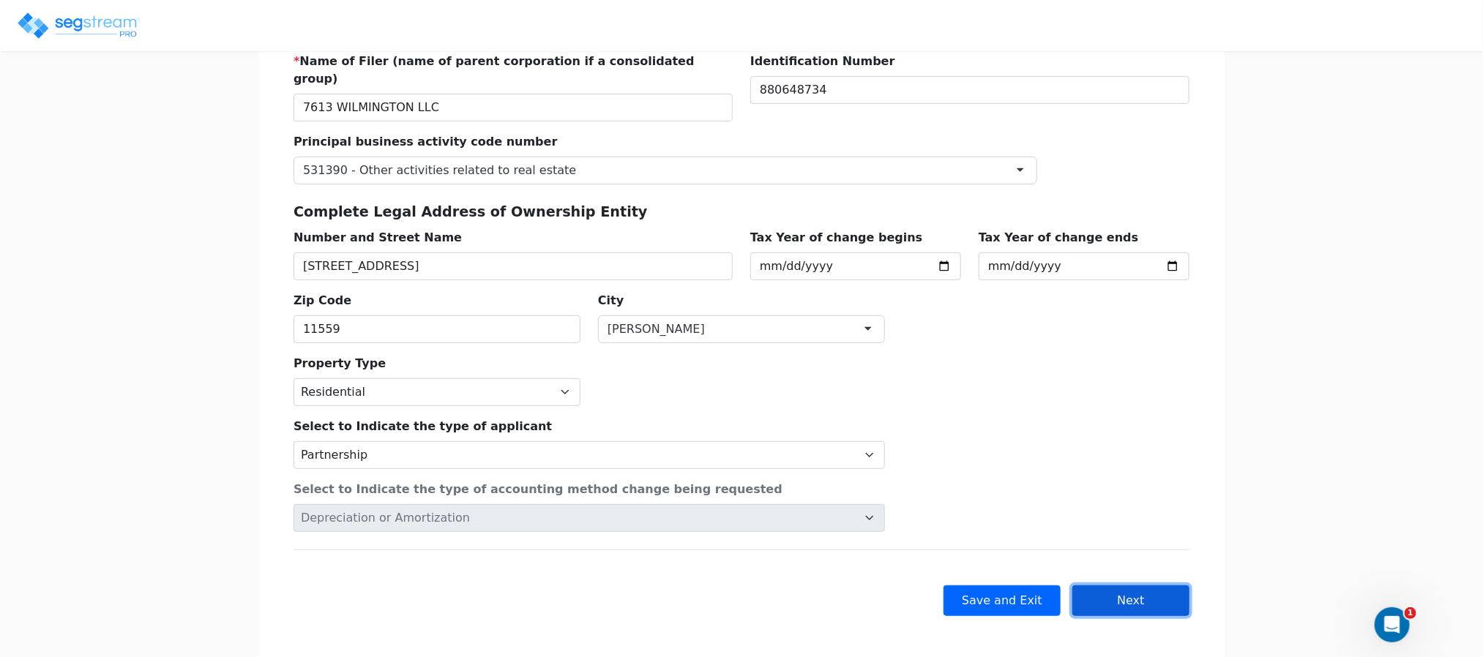
click at [1109, 593] on button "Next" at bounding box center [1131, 601] width 117 height 31
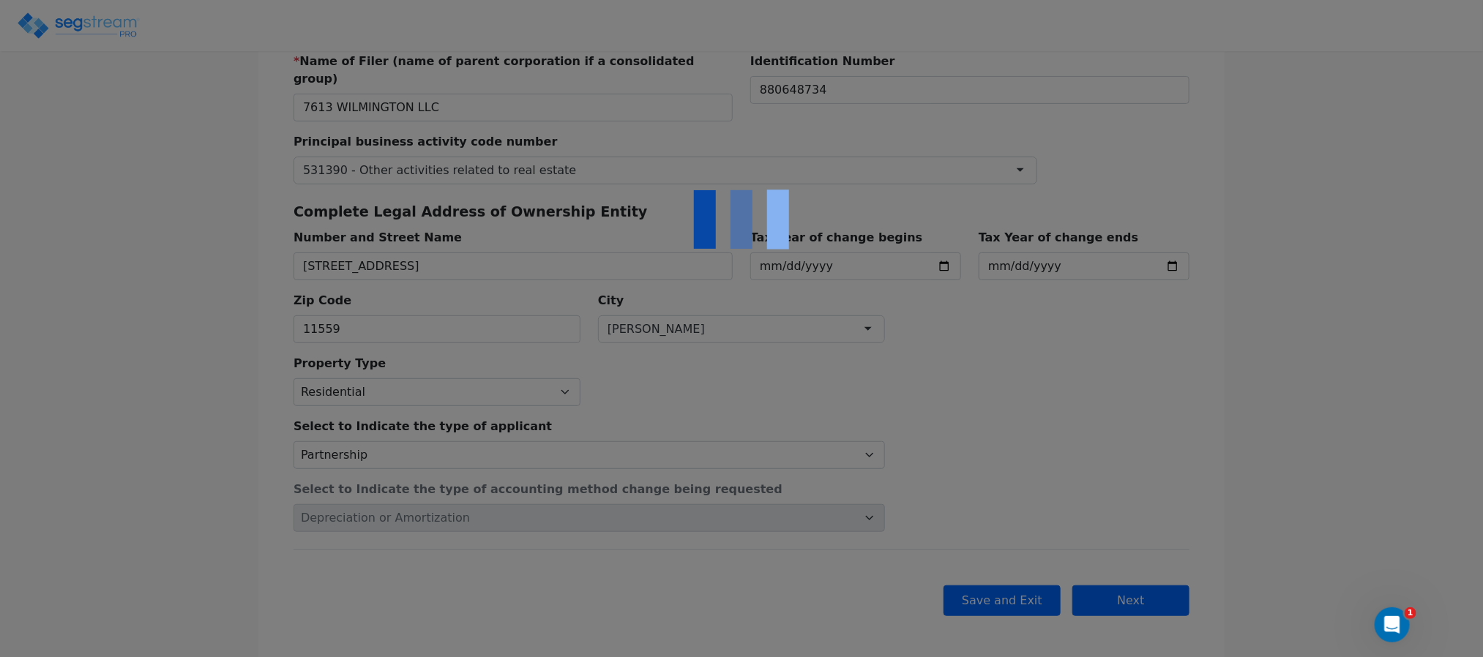
scroll to position [0, 0]
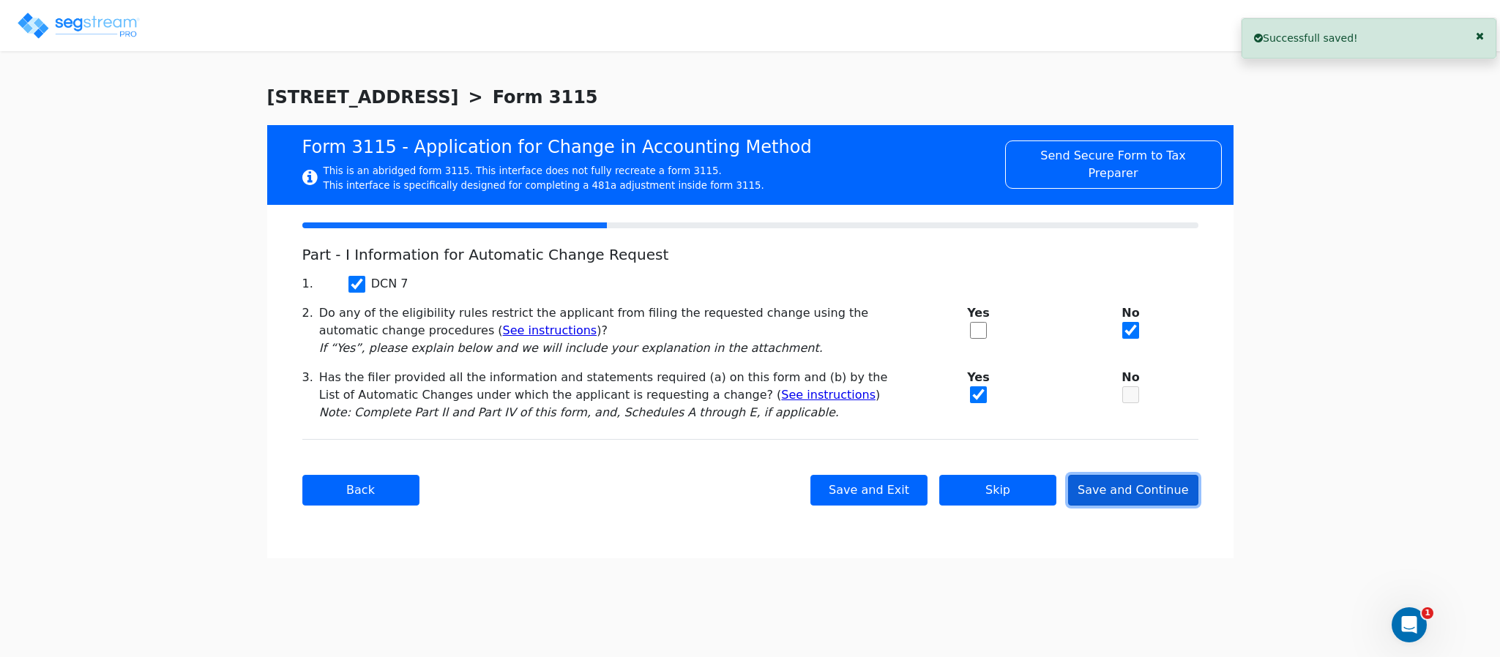
click at [1099, 492] on button "Save and Continue" at bounding box center [1133, 490] width 130 height 31
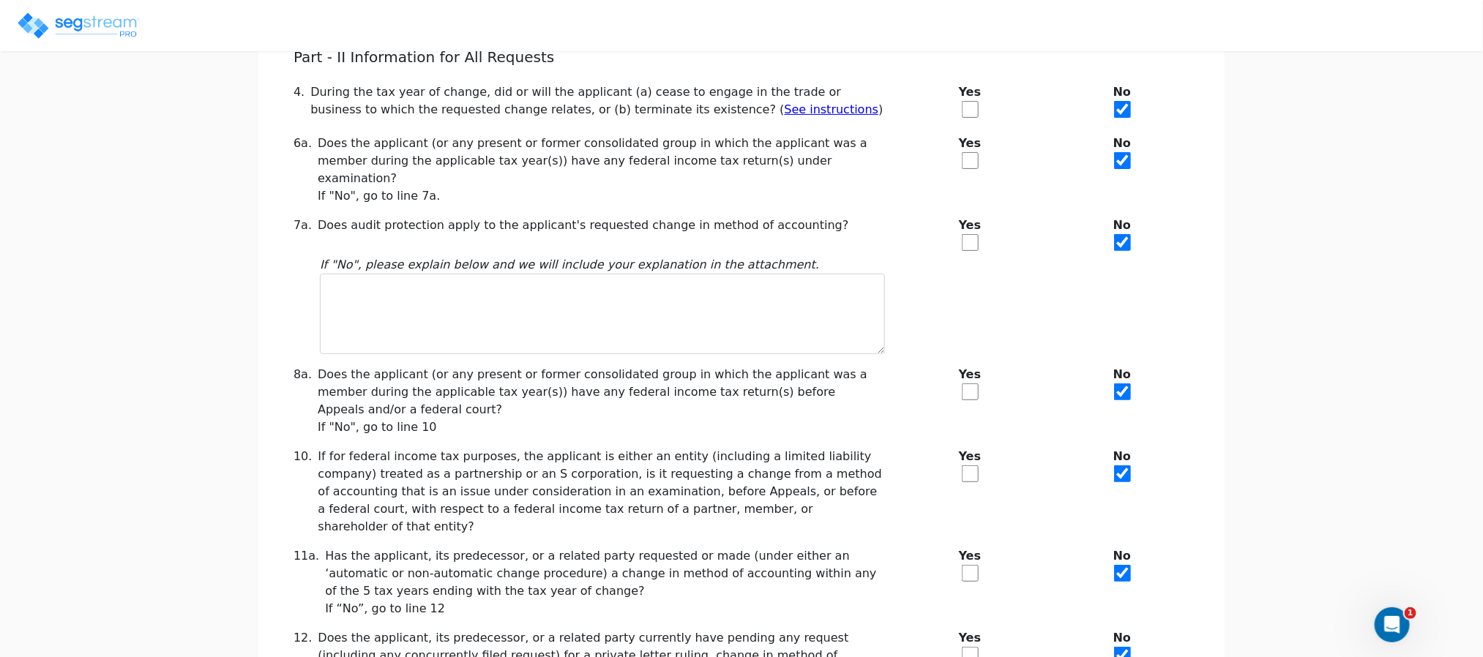
scroll to position [310, 0]
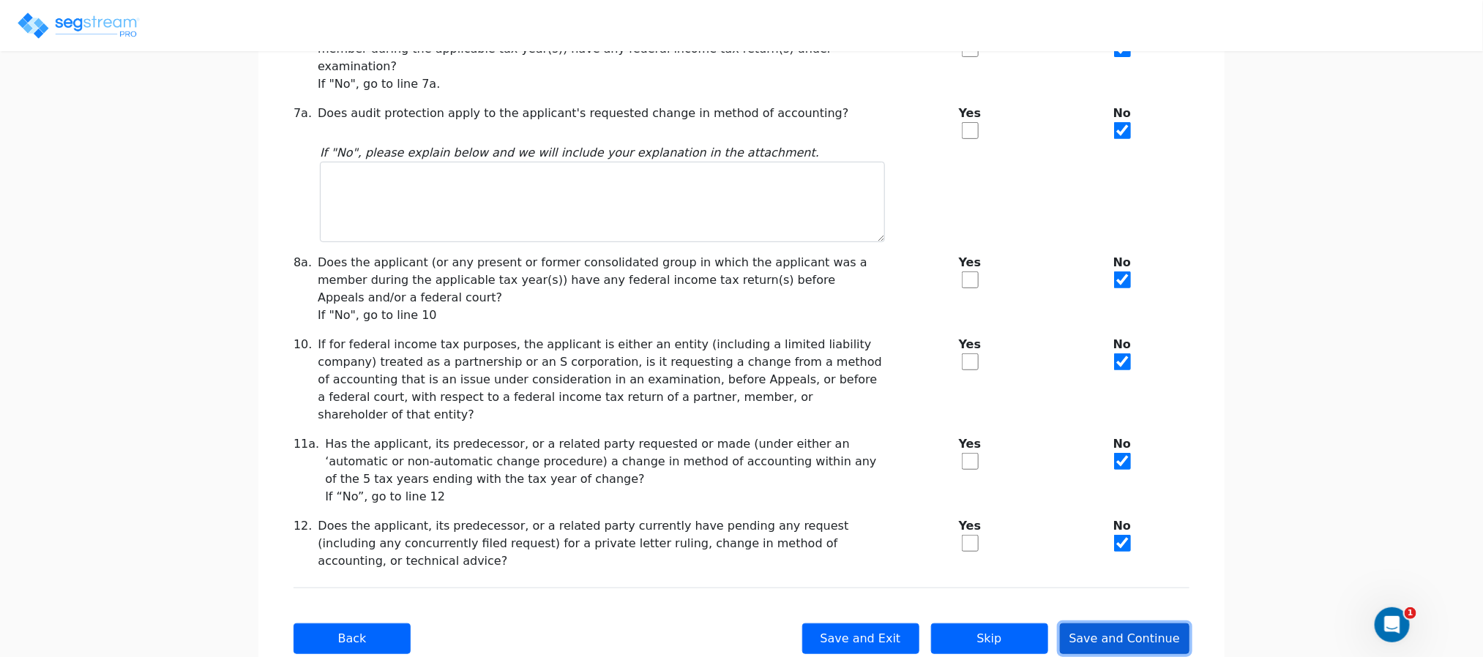
click at [1084, 624] on button "Save and Continue" at bounding box center [1125, 639] width 130 height 31
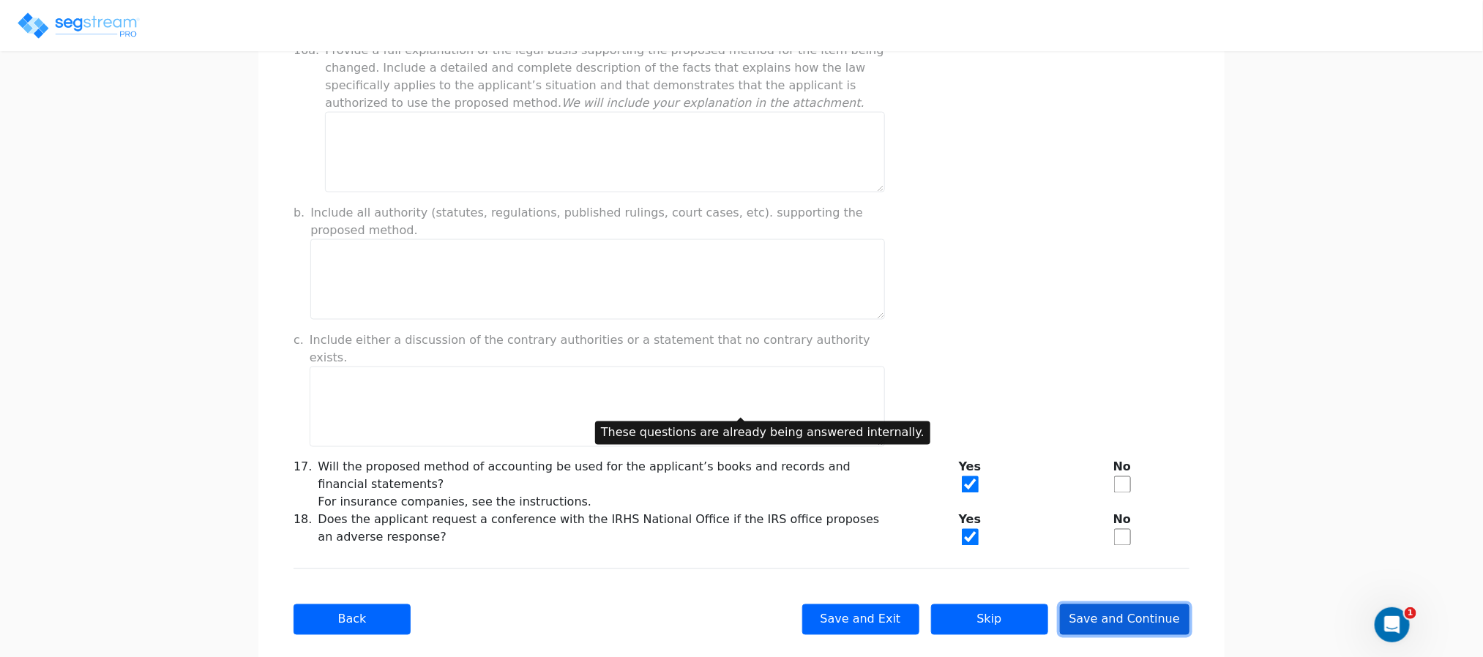
scroll to position [1075, 0]
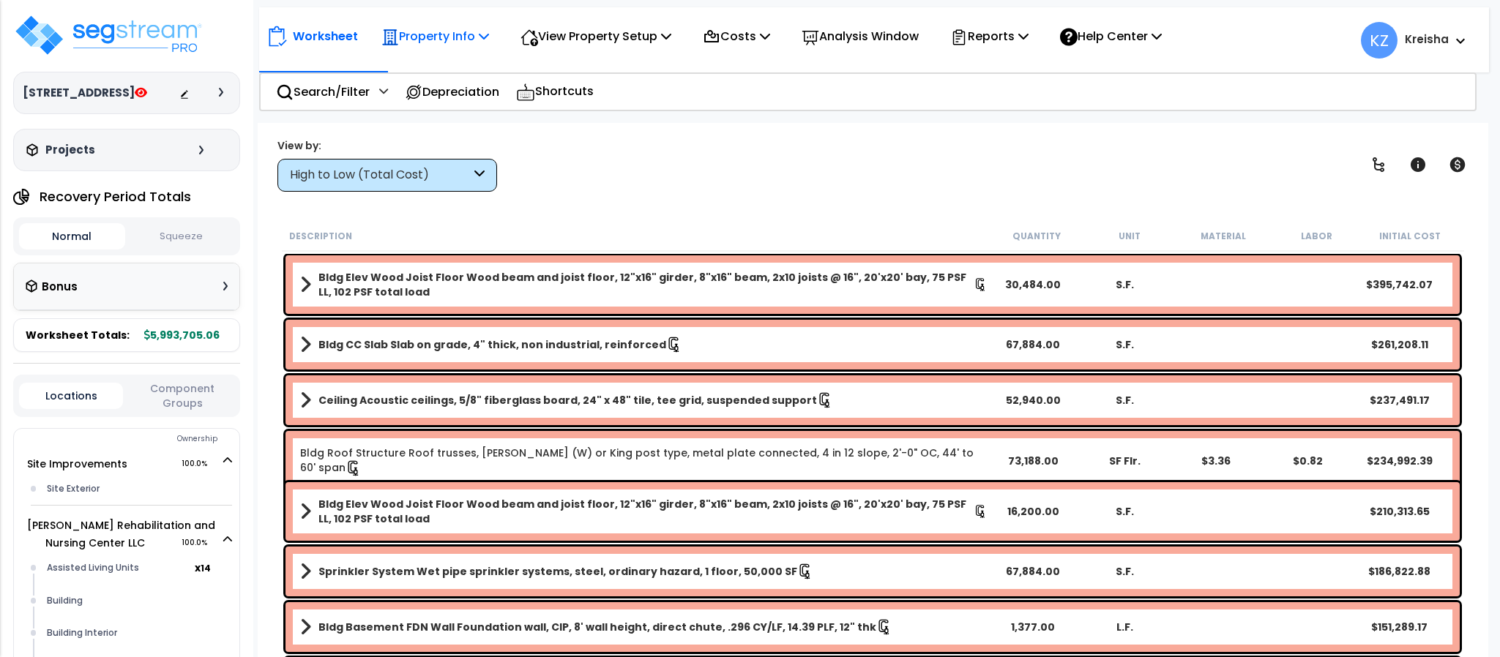
click at [436, 53] on div "Property Info" at bounding box center [435, 36] width 108 height 34
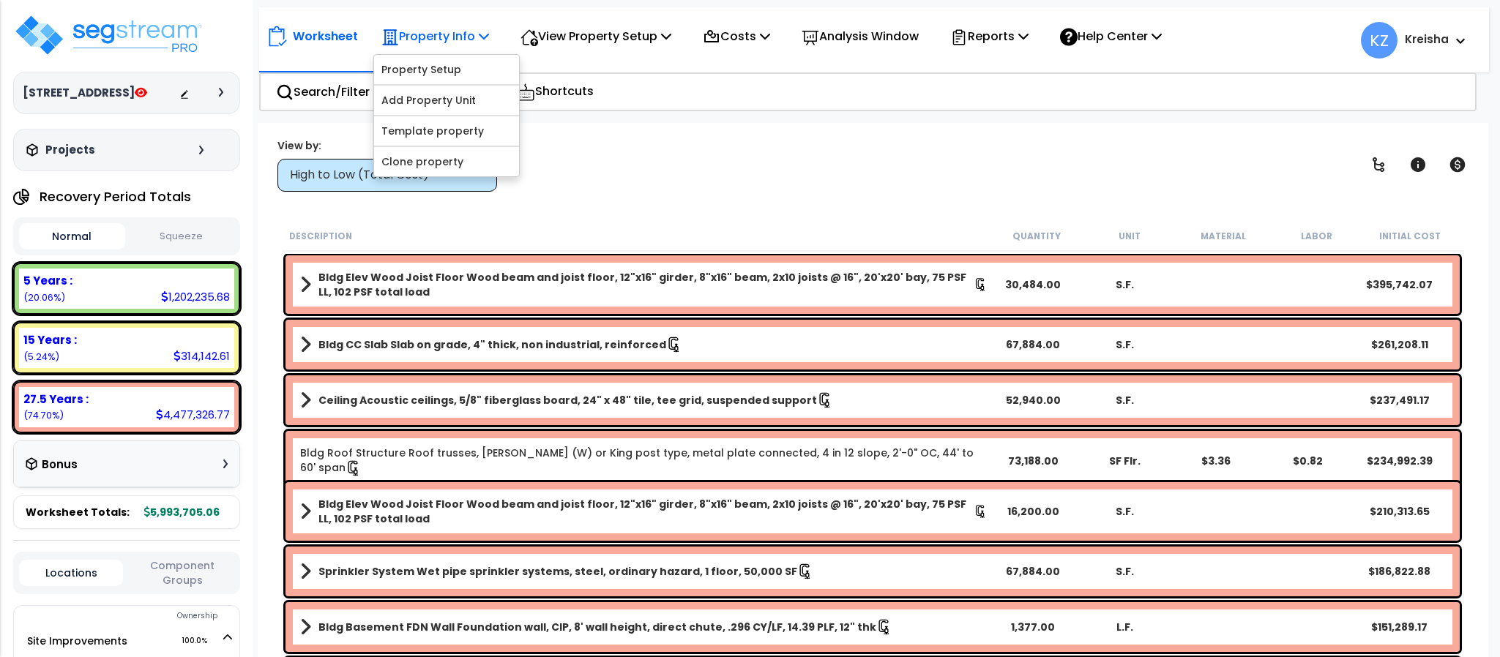
click at [444, 42] on p "Property Info" at bounding box center [435, 36] width 108 height 20
click at [439, 48] on div "Property Info" at bounding box center [435, 36] width 108 height 34
click at [436, 72] on link "Property Setup" at bounding box center [446, 69] width 145 height 29
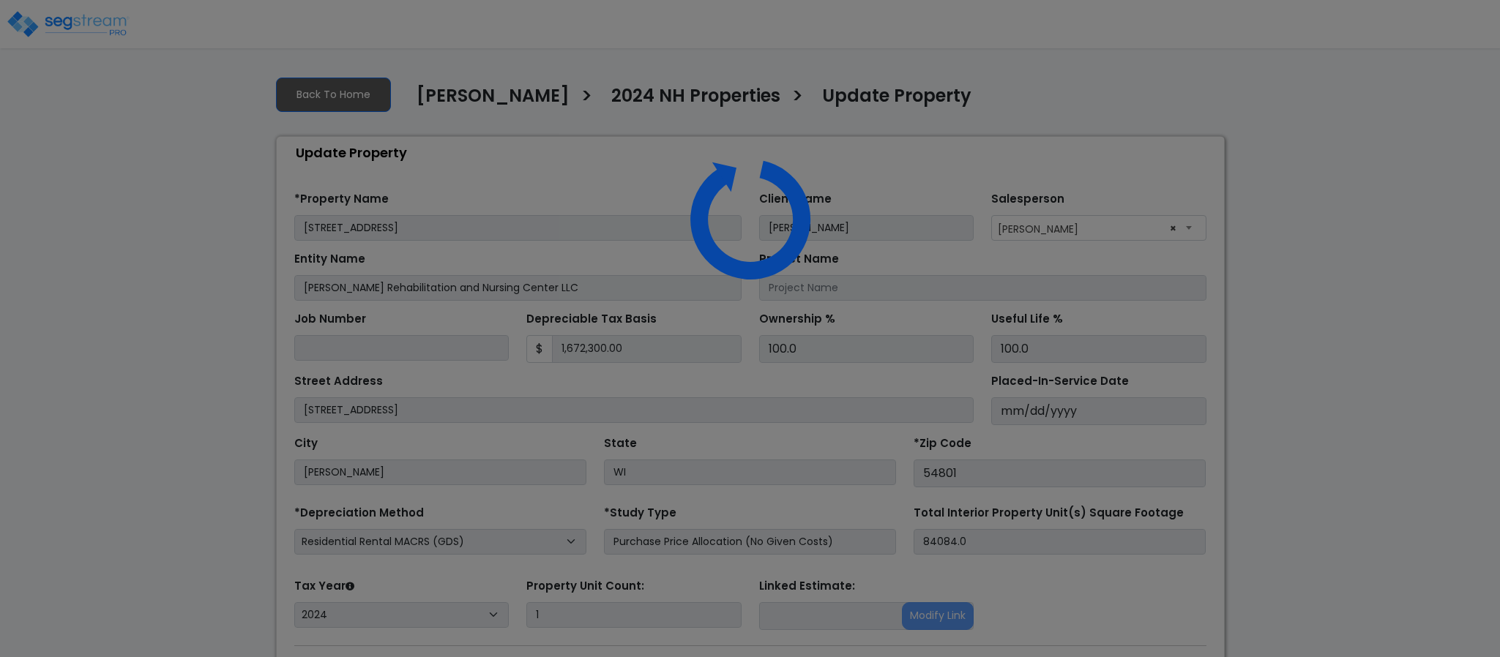
select select "2024"
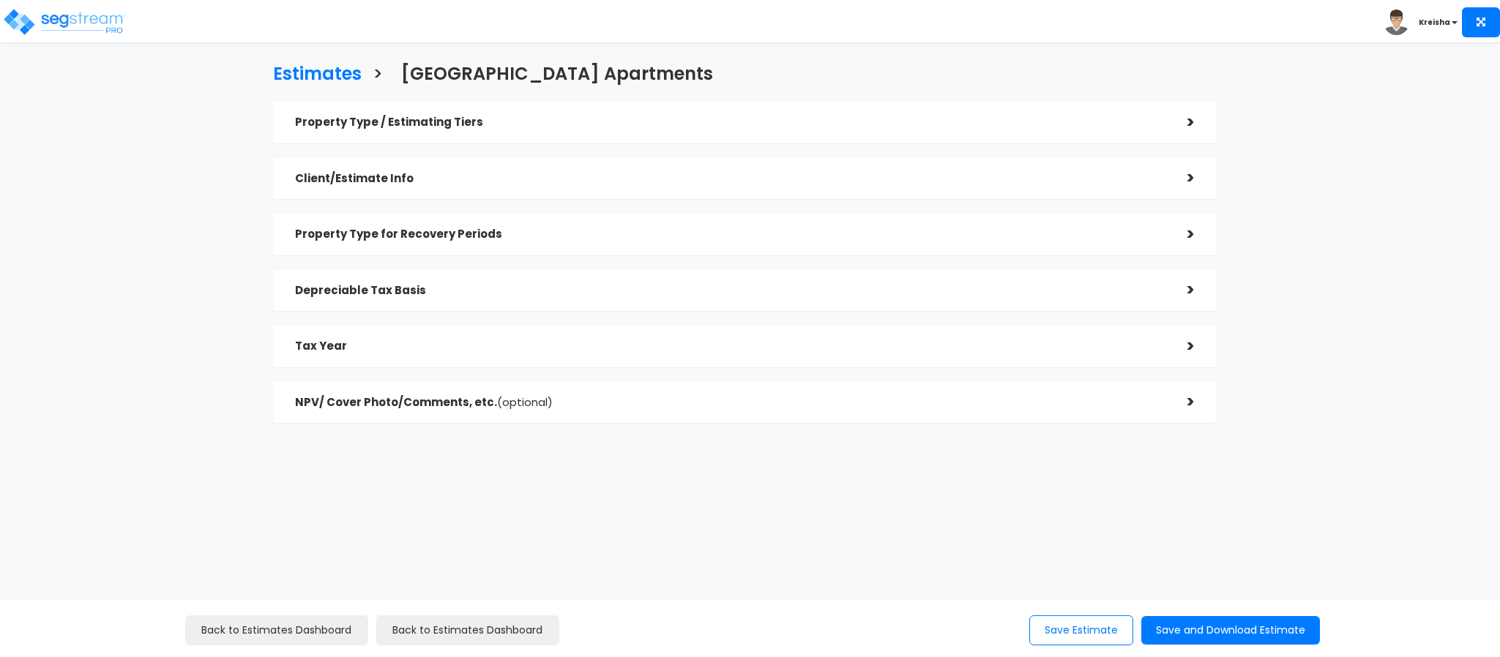
checkbox input "true"
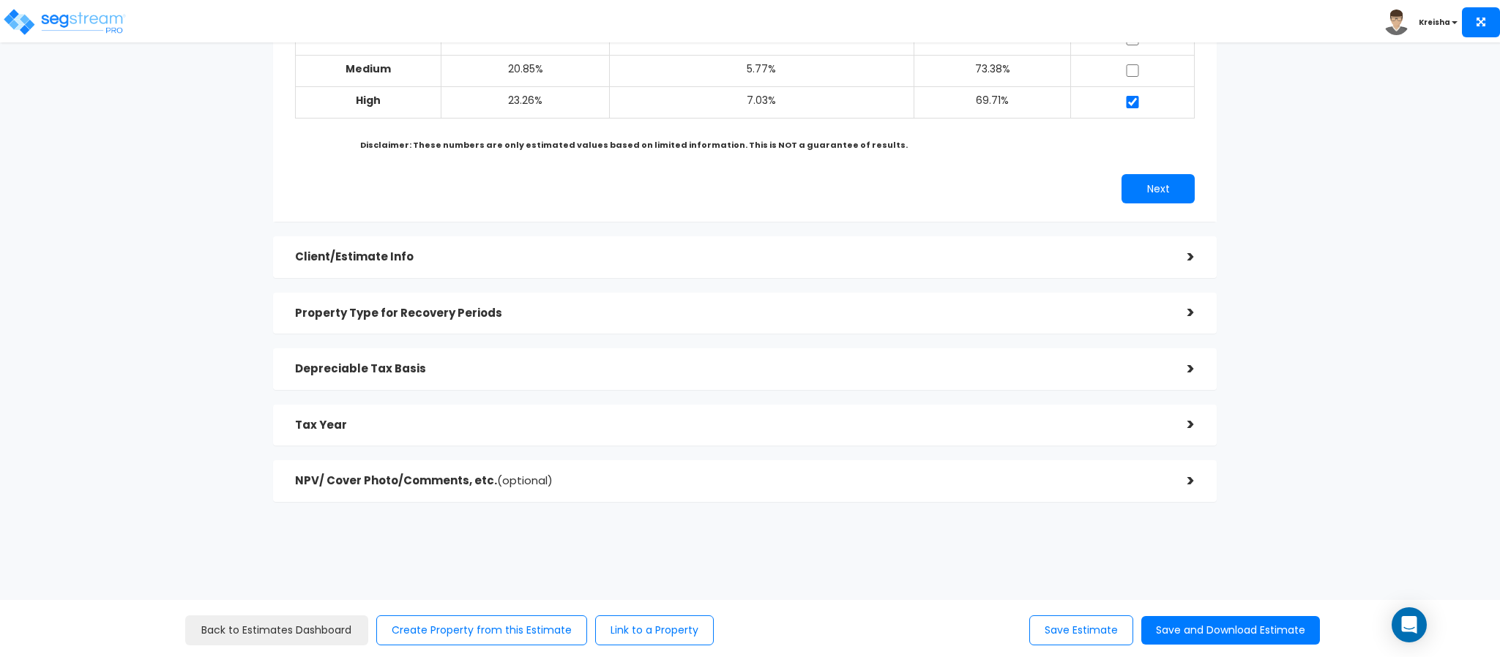
click at [428, 253] on h5 "Client/Estimate Info" at bounding box center [730, 257] width 871 height 12
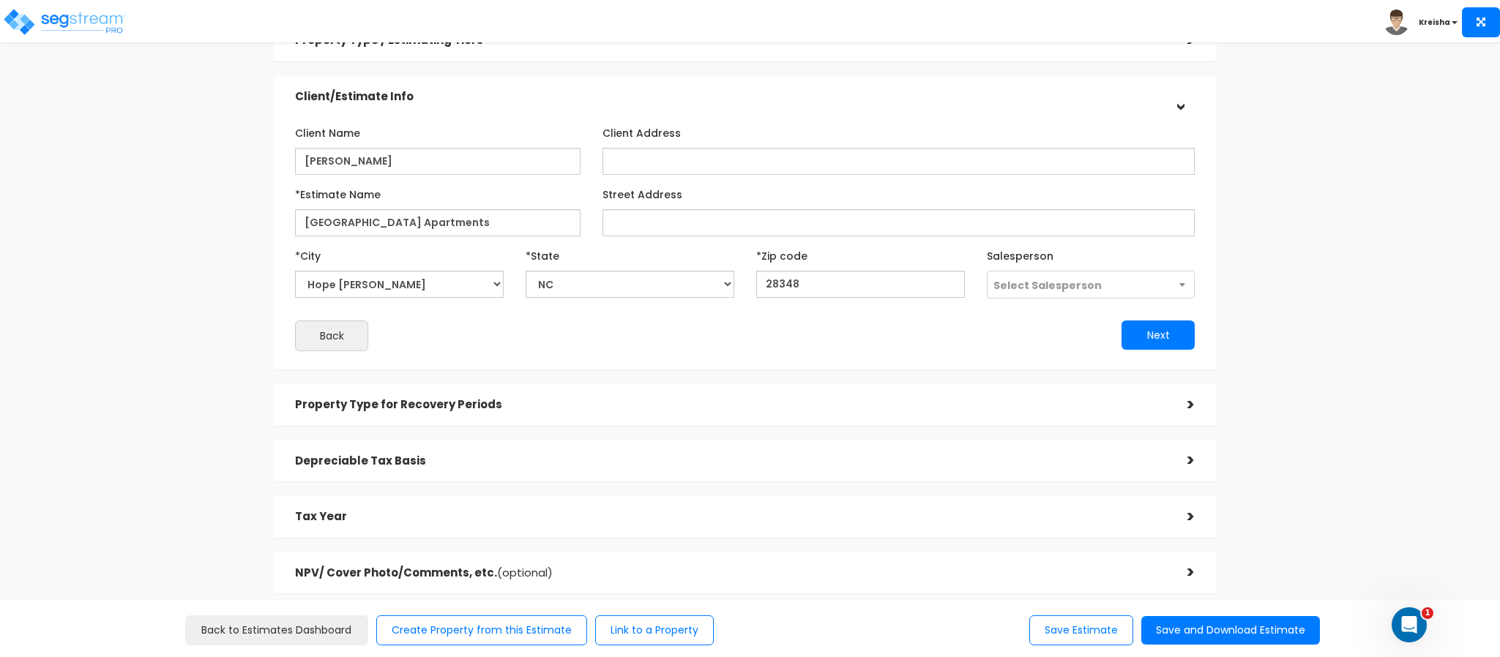
scroll to position [7, 0]
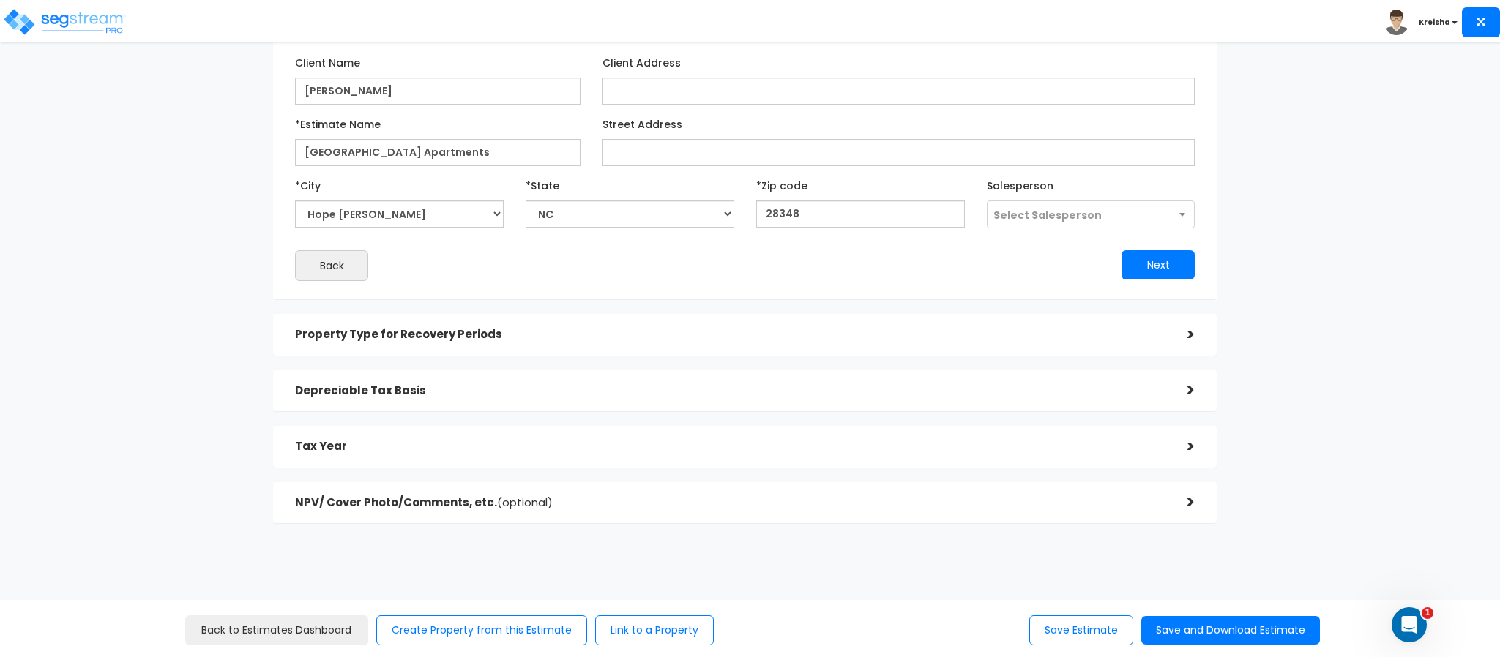
click at [360, 332] on h5 "Property Type for Recovery Periods" at bounding box center [730, 335] width 871 height 12
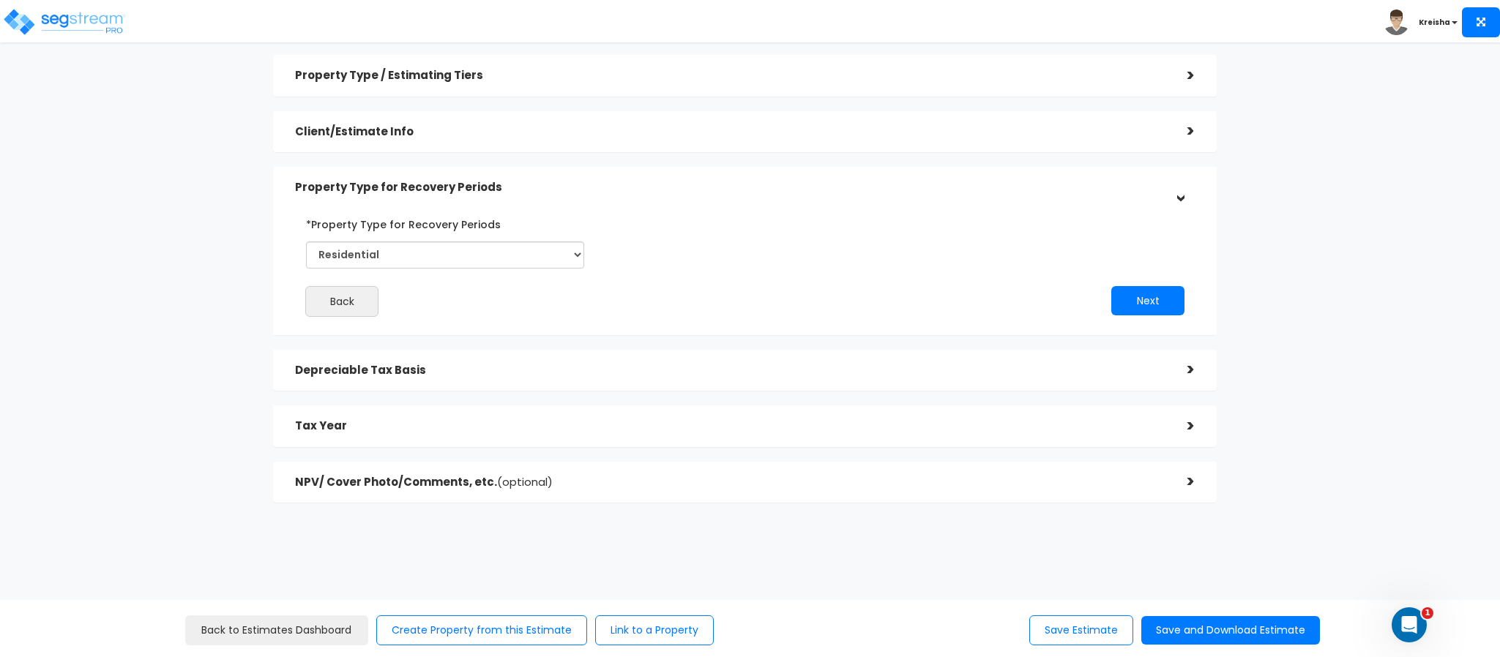
click at [365, 381] on div "Depreciable Tax Basis" at bounding box center [730, 370] width 871 height 27
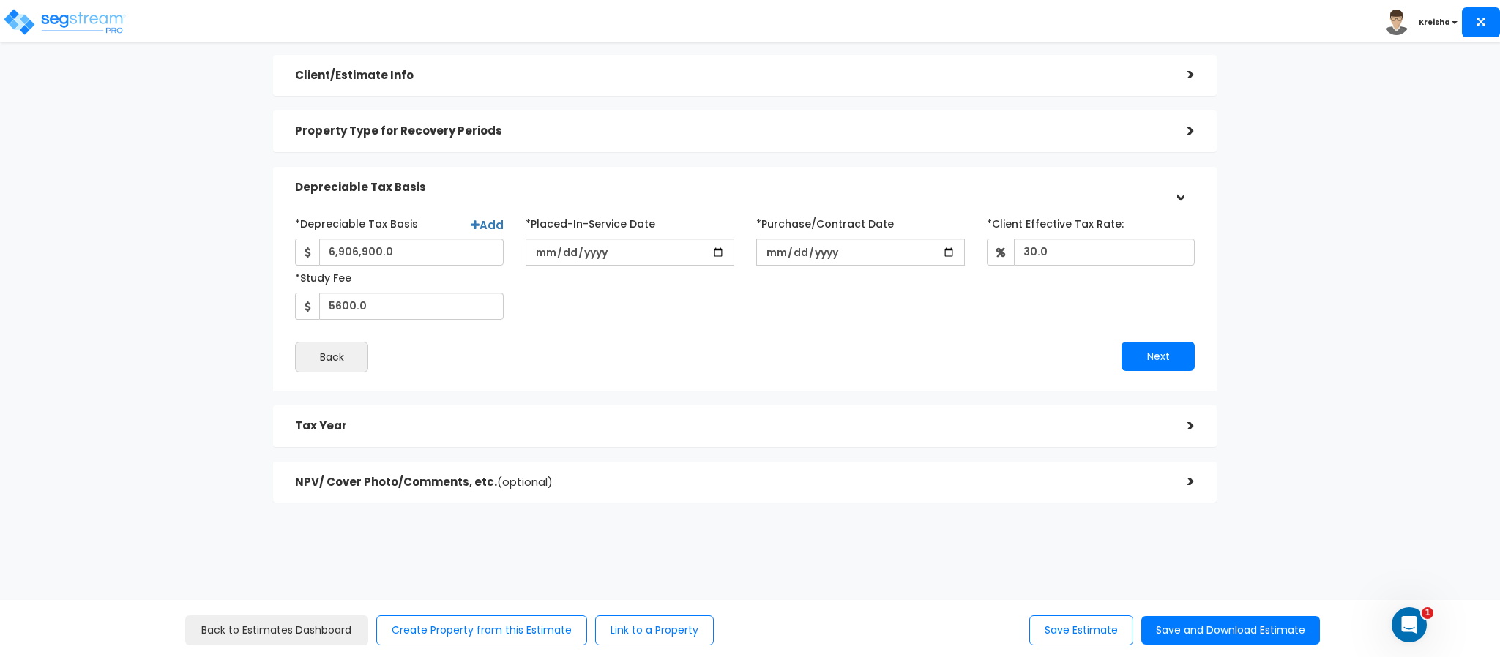
click at [352, 433] on h5 "Tax Year" at bounding box center [730, 426] width 871 height 12
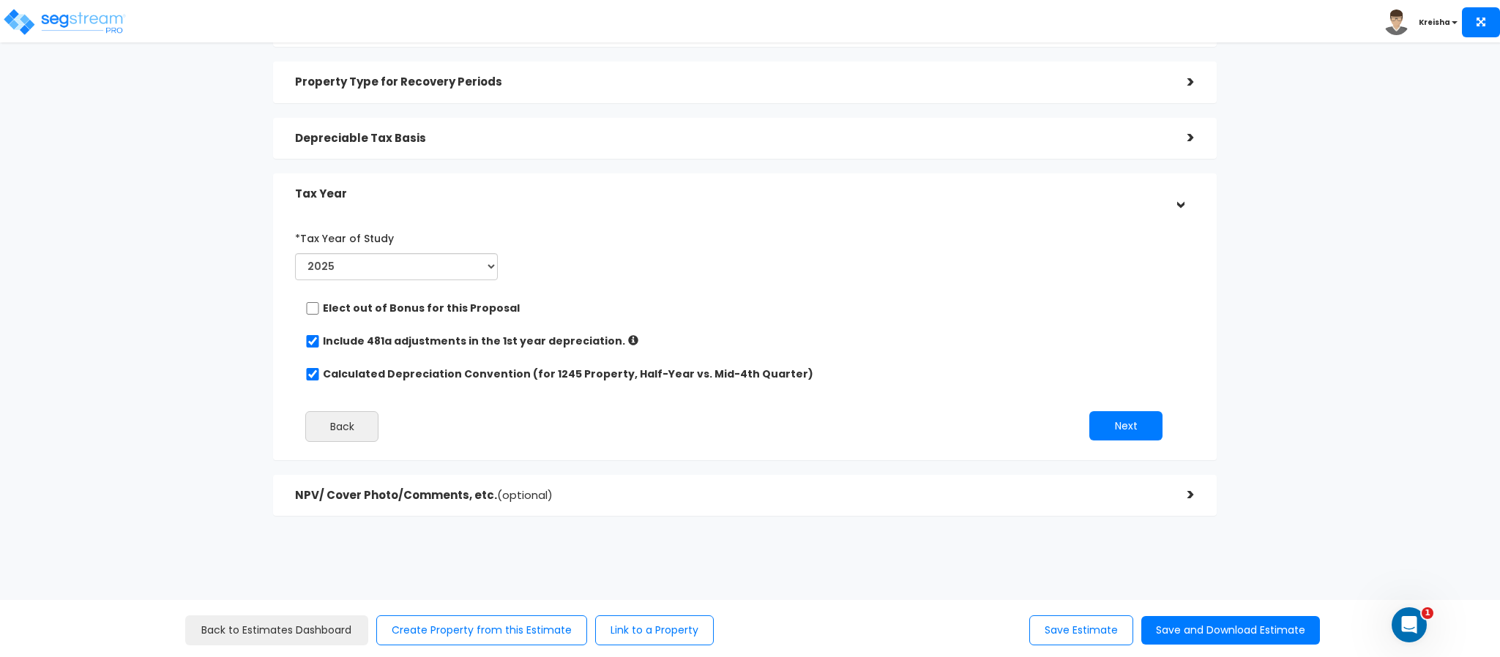
click at [349, 494] on h5 "NPV/ Cover Photo/Comments, etc. (optional)" at bounding box center [730, 496] width 871 height 12
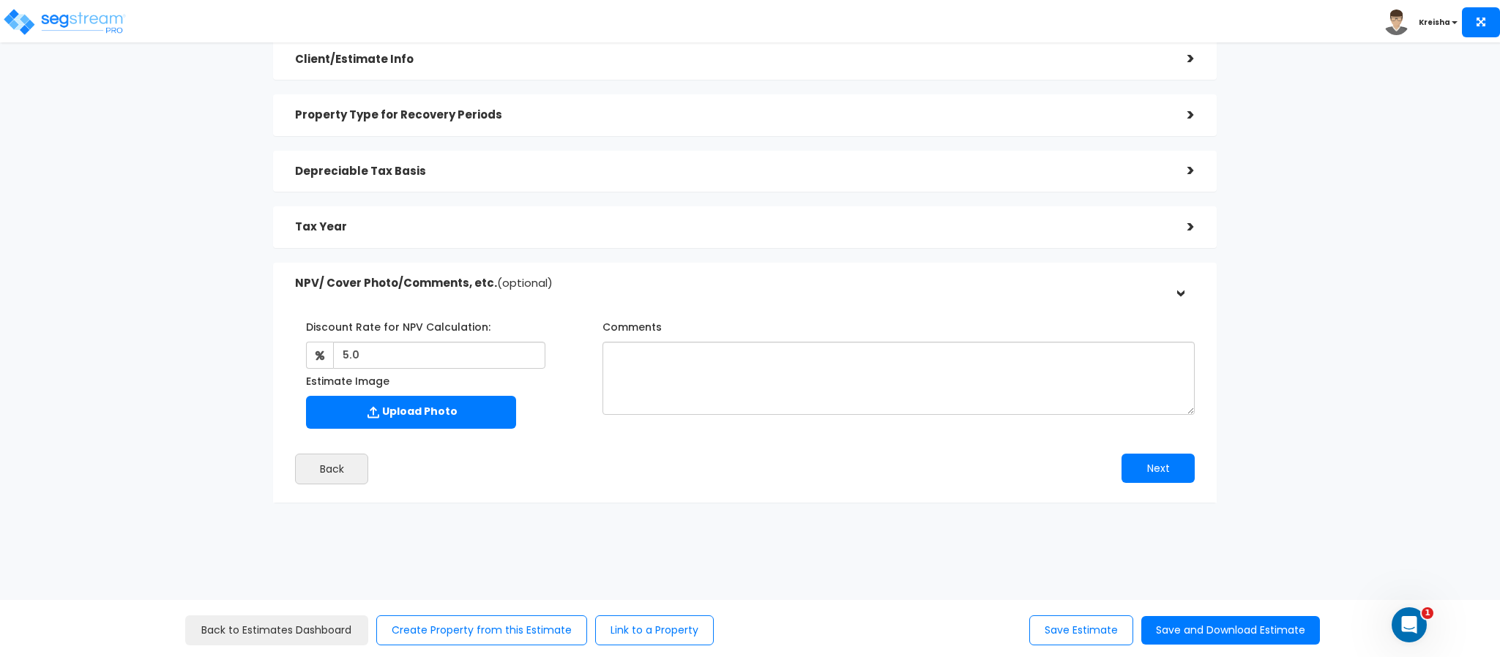
click at [196, 424] on div "Estimates > Woodland Ridge Apartments Property Type / Estimating Tiers > *Prope…" at bounding box center [746, 227] width 1232 height 861
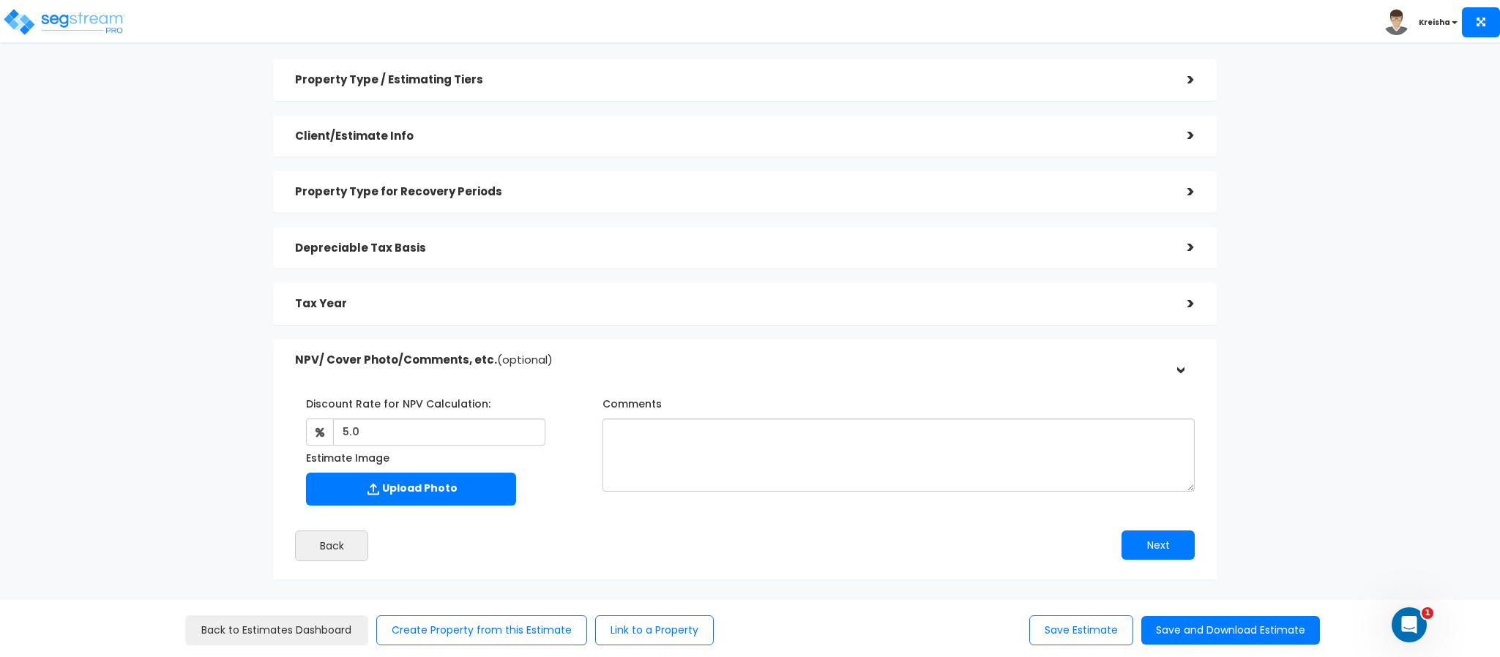
scroll to position [0, 0]
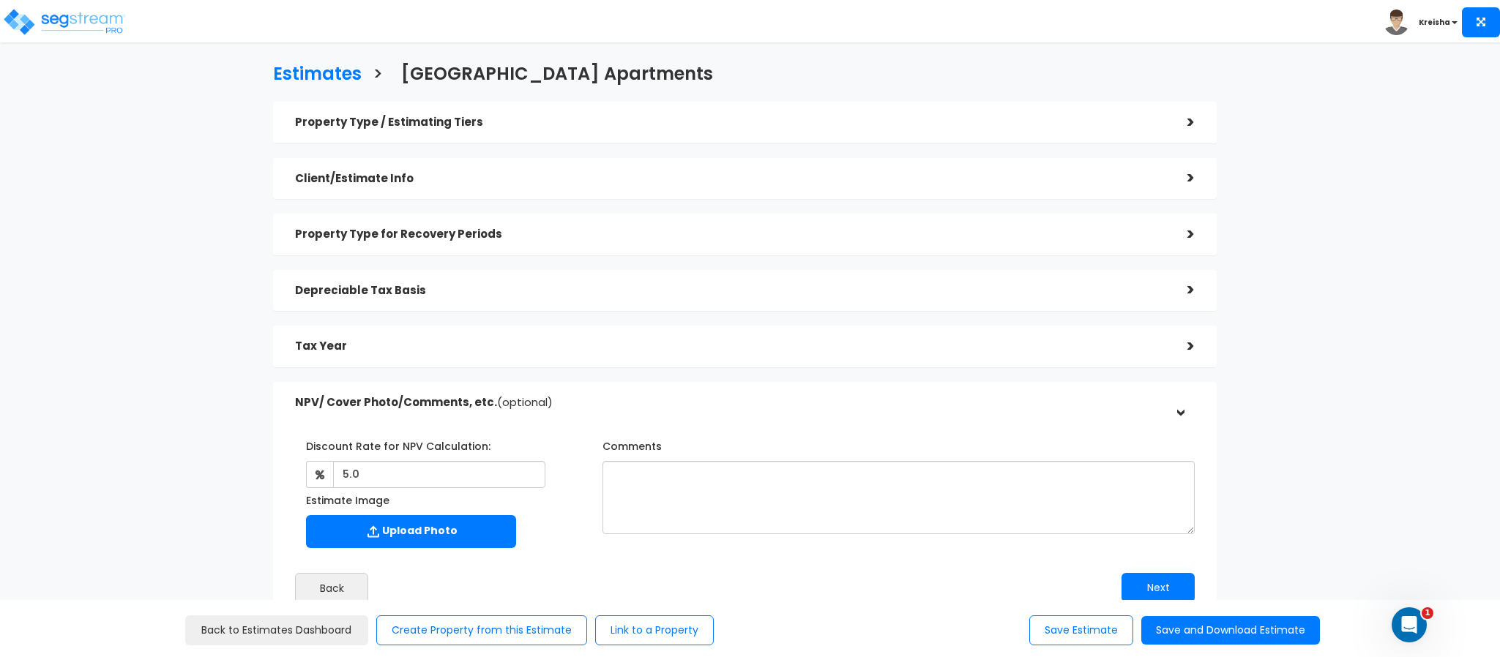
click at [437, 125] on h5 "Property Type / Estimating Tiers" at bounding box center [730, 122] width 871 height 12
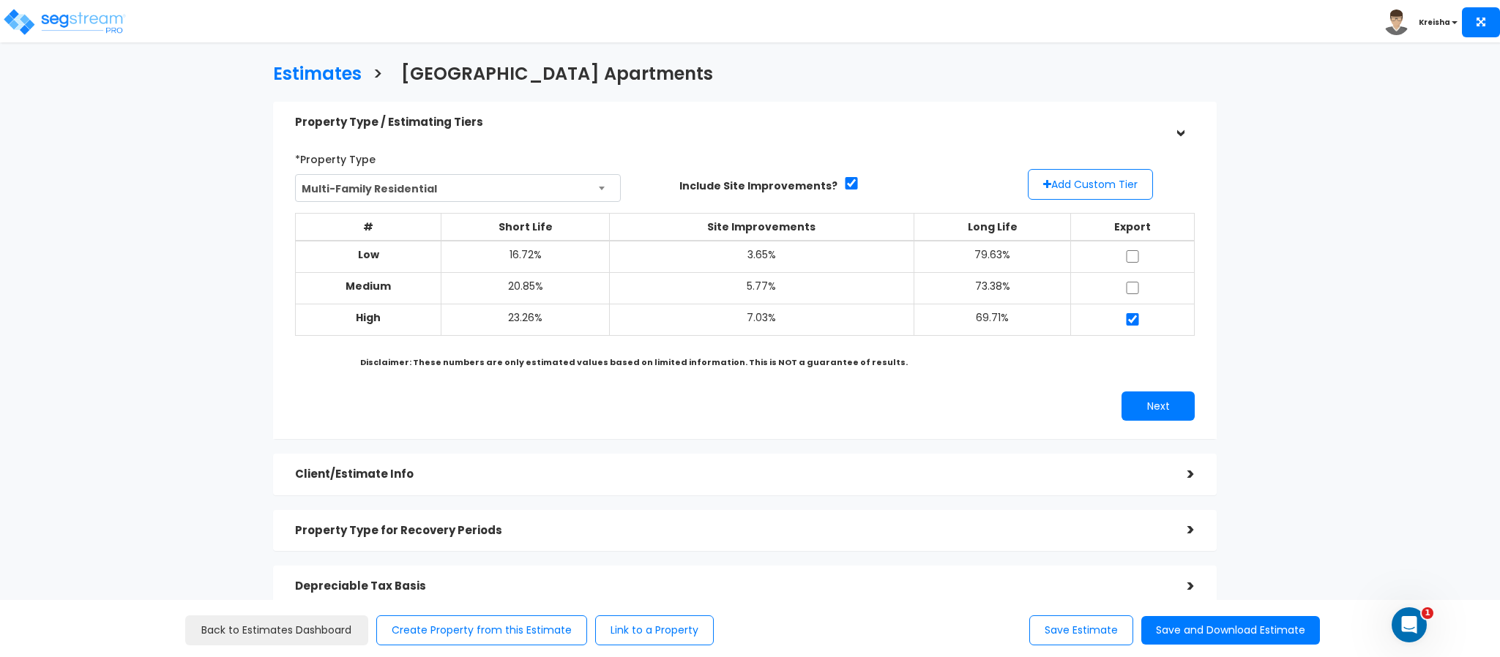
click at [470, 459] on div "Client/Estimate Info >" at bounding box center [745, 475] width 944 height 42
